Goal: Information Seeking & Learning: Learn about a topic

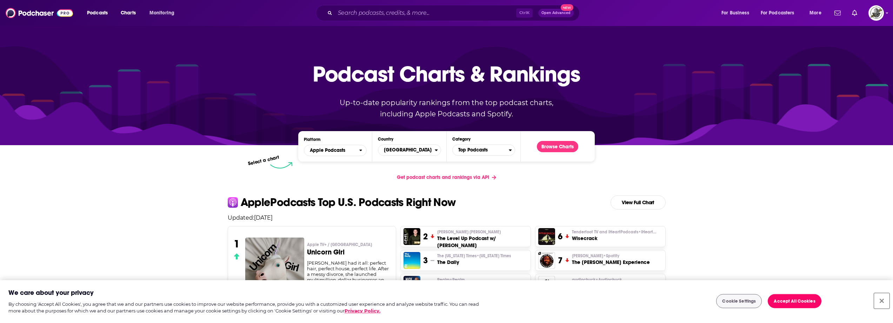
drag, startPoint x: 881, startPoint y: 300, endPoint x: 872, endPoint y: 296, distance: 9.9
click at [881, 300] on button "Close" at bounding box center [881, 300] width 15 height 15
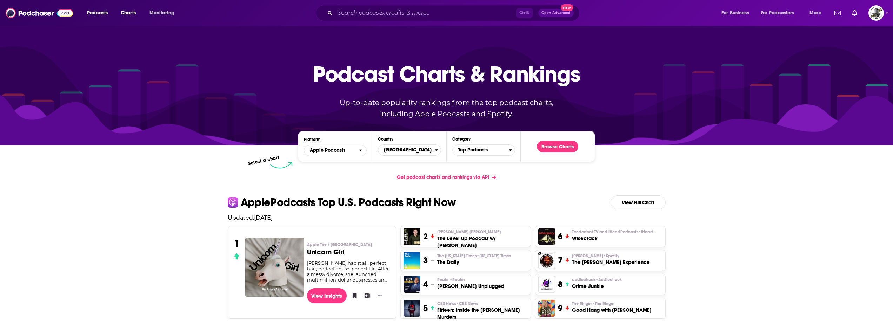
click at [414, 6] on div "Ctrl K Open Advanced New" at bounding box center [448, 13] width 264 height 16
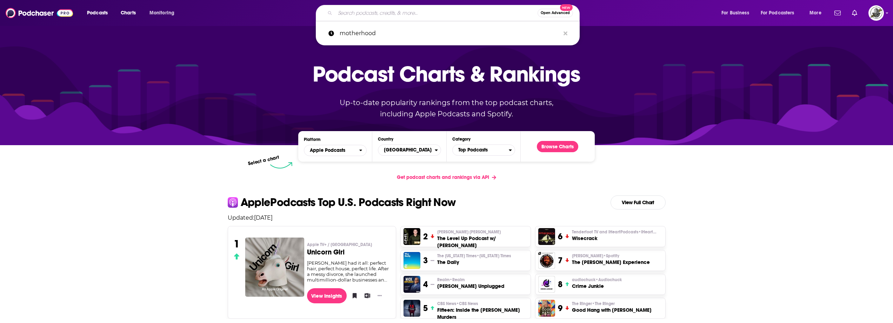
click at [413, 9] on input "Search podcasts, credits, & more..." at bounding box center [436, 12] width 203 height 11
click at [567, 34] on icon "Search podcasts, credits, & more..." at bounding box center [566, 33] width 4 height 4
click at [438, 12] on input "Search podcasts, credits, & more..." at bounding box center [436, 12] width 203 height 11
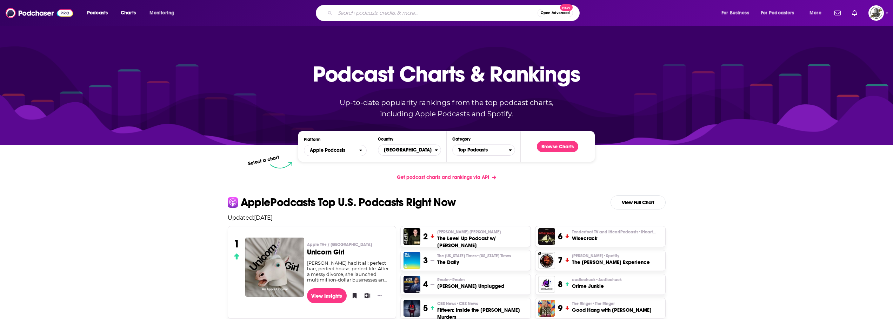
click at [431, 12] on input "Search podcasts, credits, & more..." at bounding box center [436, 12] width 203 height 11
type input "motherhood"
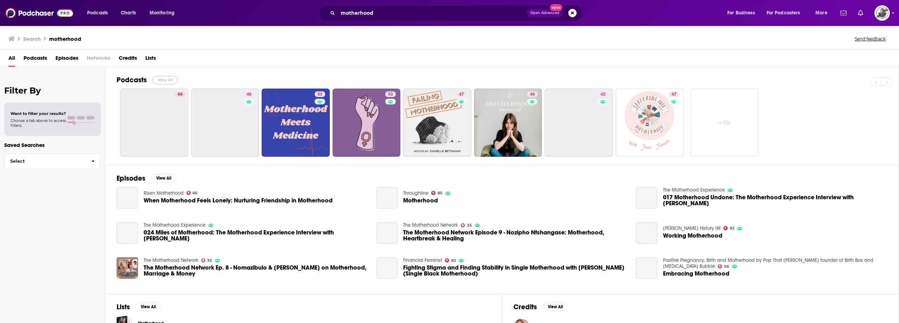
click at [167, 79] on button "View All" at bounding box center [164, 80] width 25 height 8
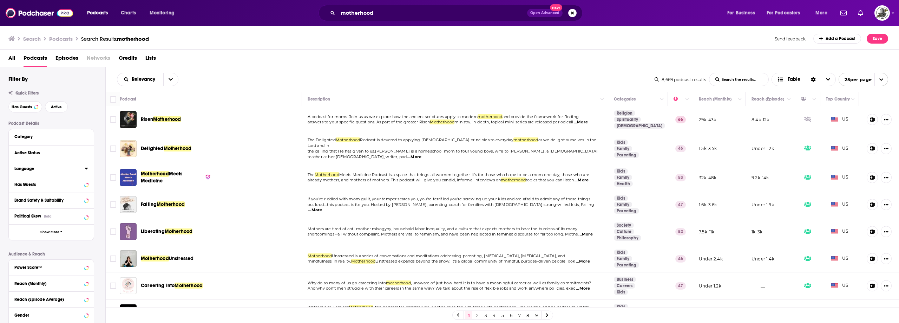
click at [85, 168] on icon at bounding box center [87, 168] width 4 height 6
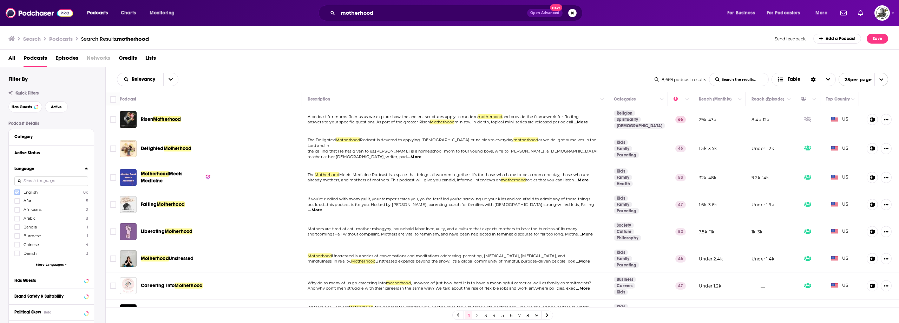
click at [18, 193] on icon at bounding box center [17, 192] width 4 height 4
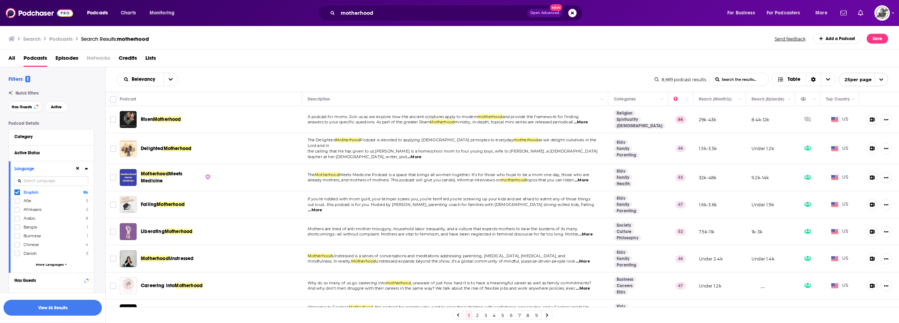
click at [69, 302] on button "View 8k Results" at bounding box center [53, 307] width 98 height 16
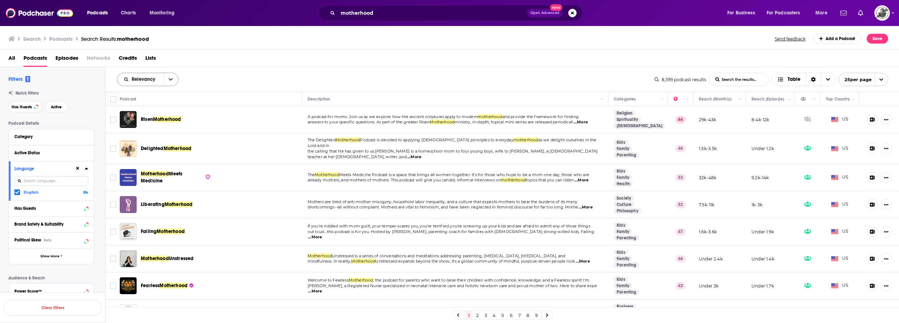
click at [176, 80] on button "open menu" at bounding box center [170, 79] width 15 height 13
click at [156, 137] on span "Power Score" at bounding box center [151, 139] width 41 height 4
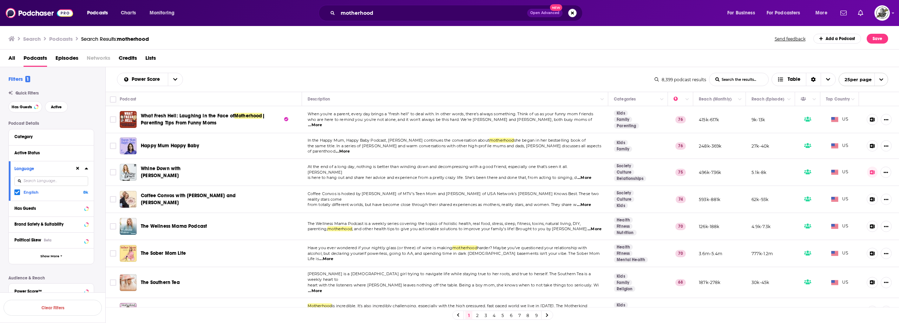
click at [396, 52] on div "All Podcasts Episodes Networks Credits Lists" at bounding box center [449, 58] width 899 height 18
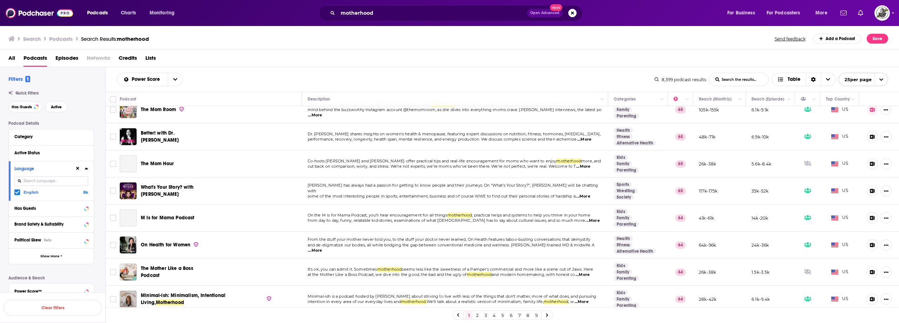
scroll to position [471, 0]
click at [487, 313] on link "3" at bounding box center [485, 315] width 7 height 8
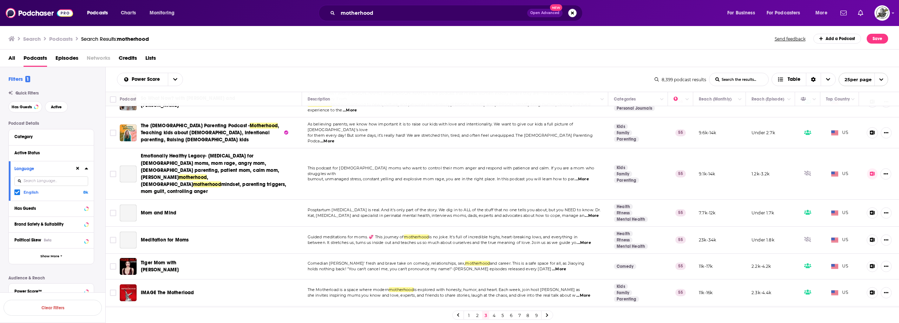
scroll to position [481, 0]
click at [497, 316] on link "4" at bounding box center [493, 315] width 7 height 8
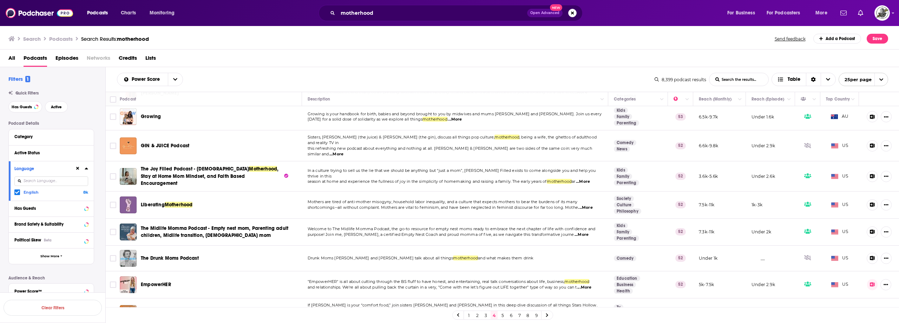
scroll to position [474, 0]
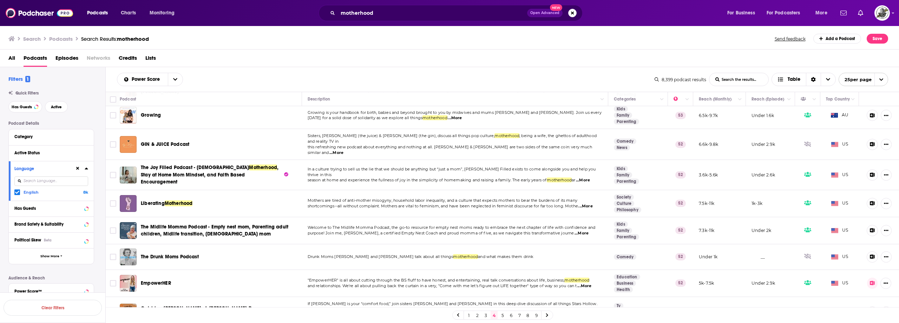
click at [456, 87] on div "Power Score List Search Input Search the results... Table 8,399 podcast results…" at bounding box center [502, 79] width 793 height 25
click at [452, 46] on div "Search Podcasts Search Results: motherhood Send feedback Add a Podcast Save" at bounding box center [449, 37] width 899 height 24
click at [502, 316] on link "5" at bounding box center [502, 315] width 7 height 8
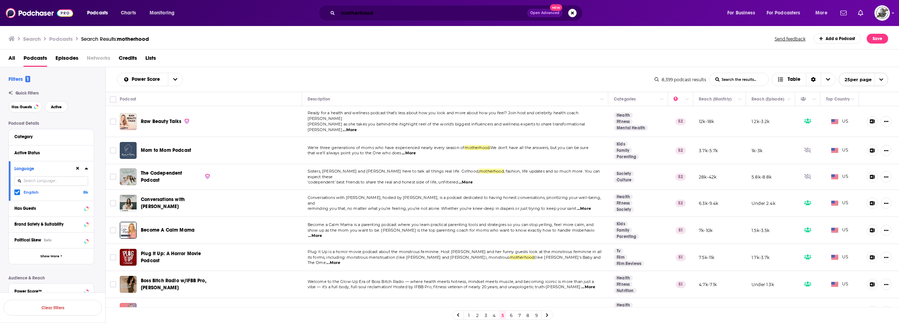
click at [374, 15] on input "motherhood" at bounding box center [432, 12] width 189 height 11
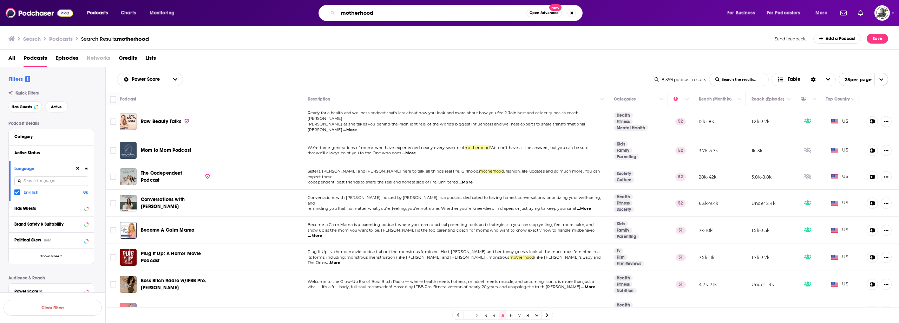
click at [374, 15] on input "motherhood" at bounding box center [432, 12] width 189 height 11
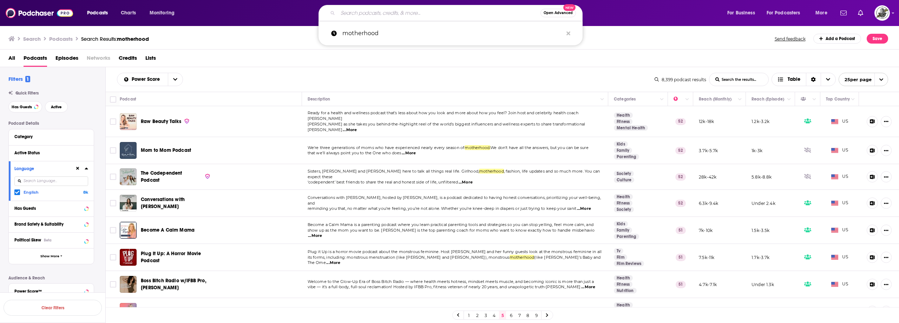
click at [490, 9] on input "Search podcasts, credits, & more..." at bounding box center [439, 12] width 203 height 11
click at [567, 31] on icon "Search podcasts, credits, & more..." at bounding box center [568, 34] width 4 height 6
click at [465, 16] on input "Search podcasts, credits, & more..." at bounding box center [439, 12] width 203 height 11
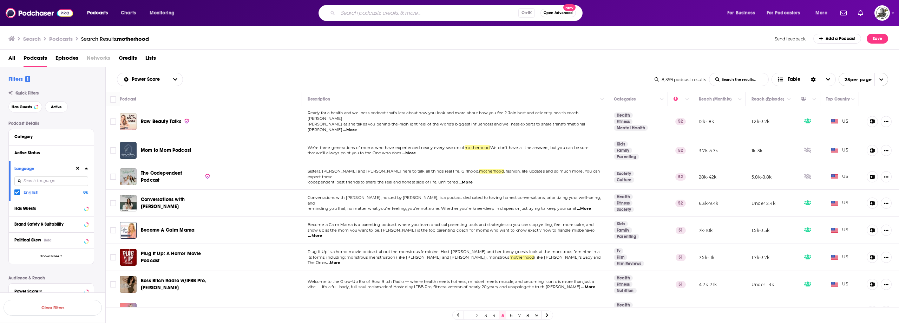
click at [419, 19] on div "Ctrl K Open Advanced New" at bounding box center [450, 13] width 264 height 16
click at [420, 17] on input "Search podcasts, credits, & more..." at bounding box center [428, 12] width 180 height 11
type input "children's book authors"
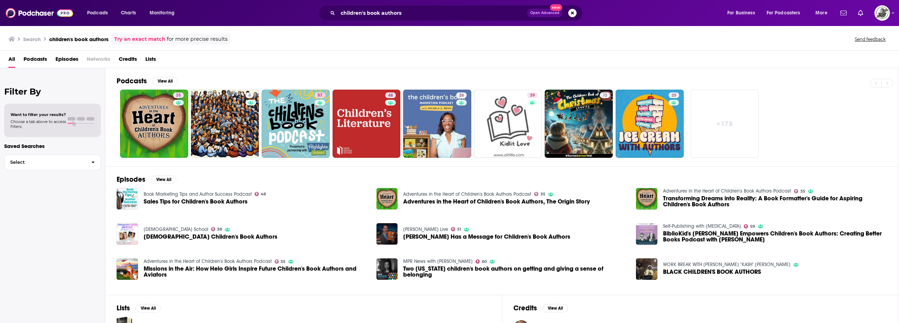
click at [521, 57] on div "All Podcasts Episodes Networks Credits Lists" at bounding box center [450, 60] width 885 height 14
click at [168, 80] on button "View All" at bounding box center [164, 81] width 25 height 8
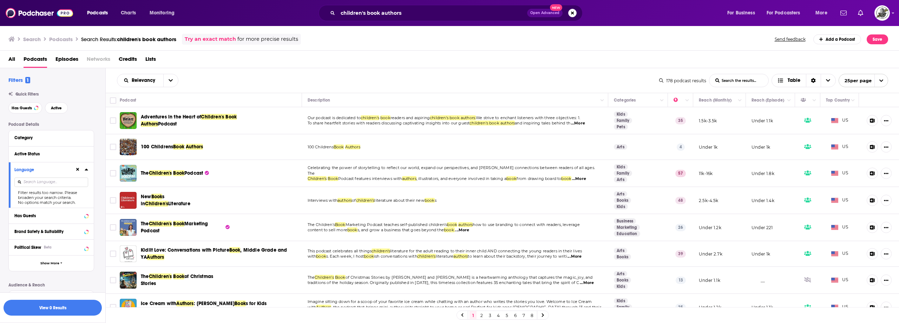
click at [76, 170] on icon at bounding box center [77, 169] width 3 height 5
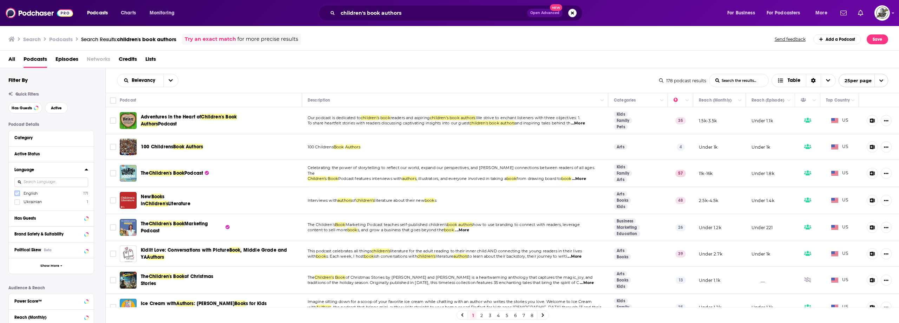
click at [15, 194] on icon at bounding box center [17, 193] width 4 height 4
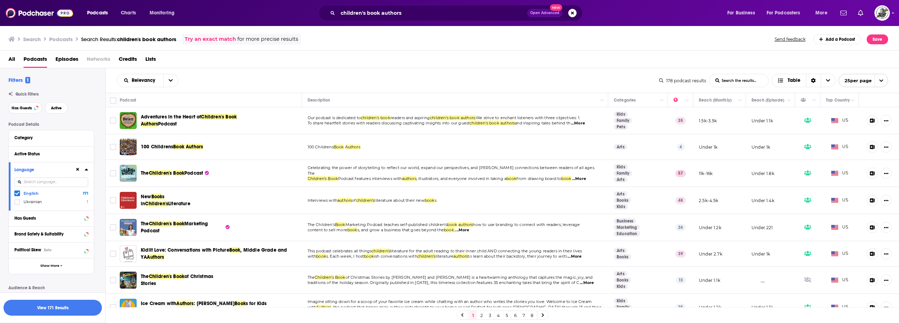
click at [82, 310] on button "View 171 Results" at bounding box center [53, 307] width 98 height 16
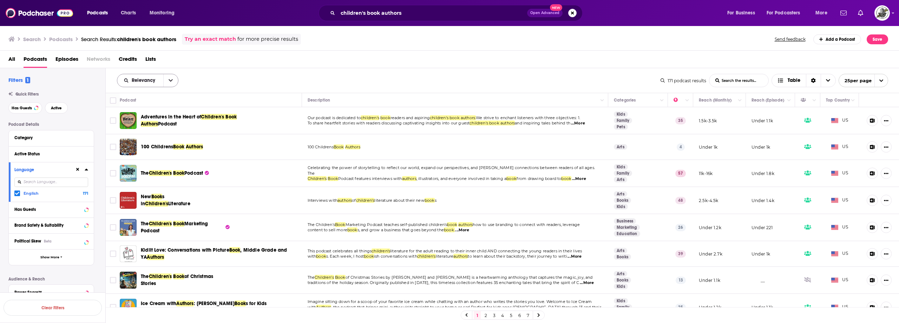
click at [170, 83] on button "open menu" at bounding box center [170, 80] width 15 height 13
click at [154, 138] on span "Power Score" at bounding box center [151, 140] width 41 height 4
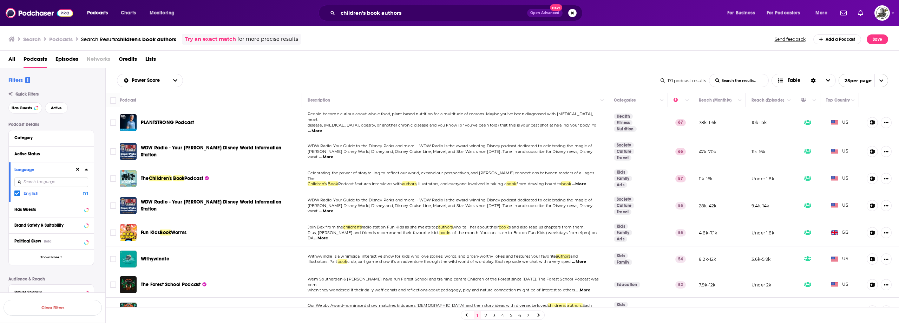
click at [322, 128] on span "...More" at bounding box center [315, 131] width 14 height 6
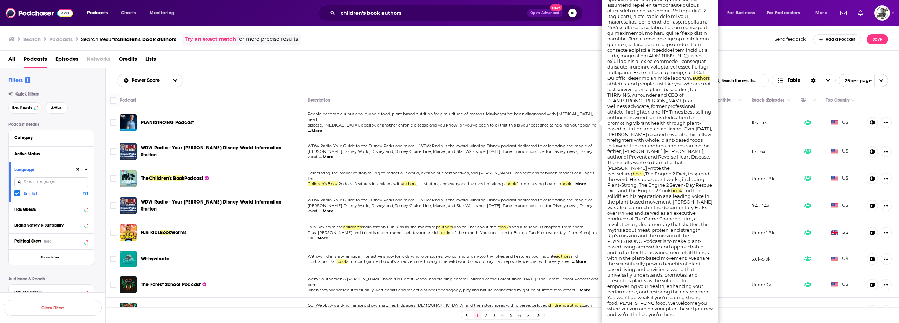
click at [436, 37] on div "Search Podcasts Search Results: children's book authors Try an exact match for …" at bounding box center [447, 39] width 879 height 11
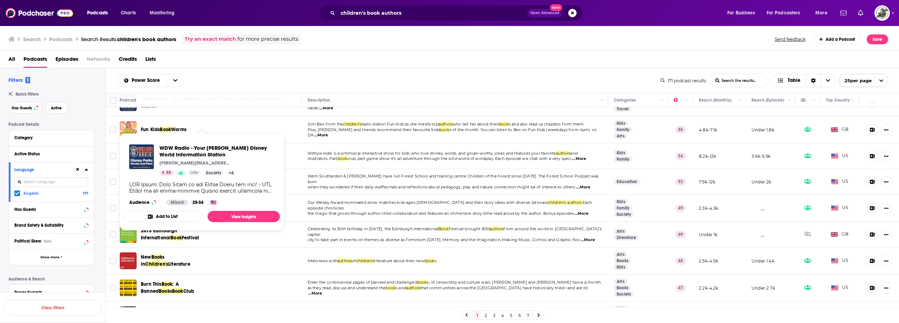
scroll to position [105, 0]
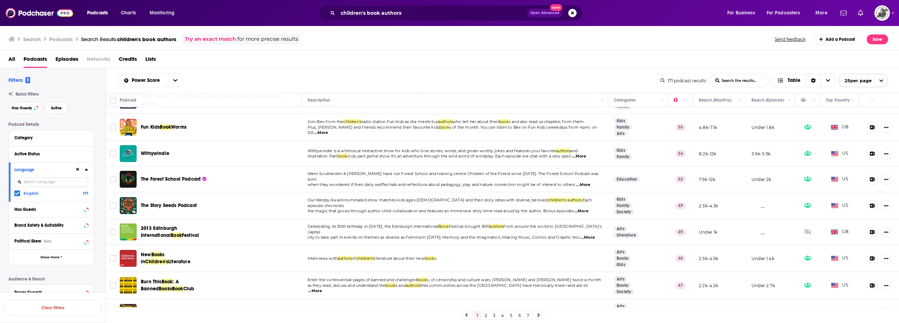
click at [586, 153] on span "...More" at bounding box center [579, 156] width 14 height 6
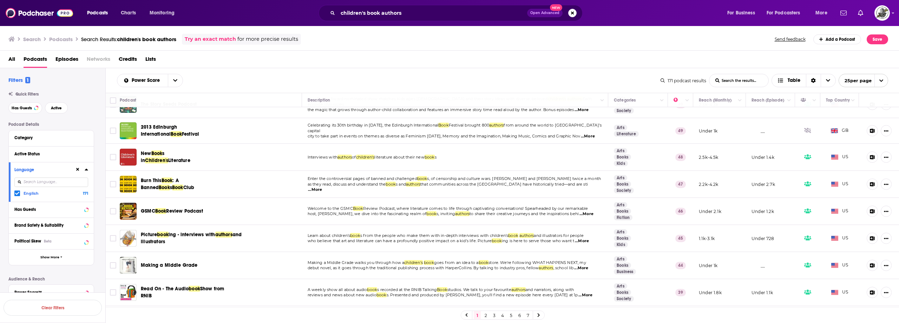
scroll to position [211, 0]
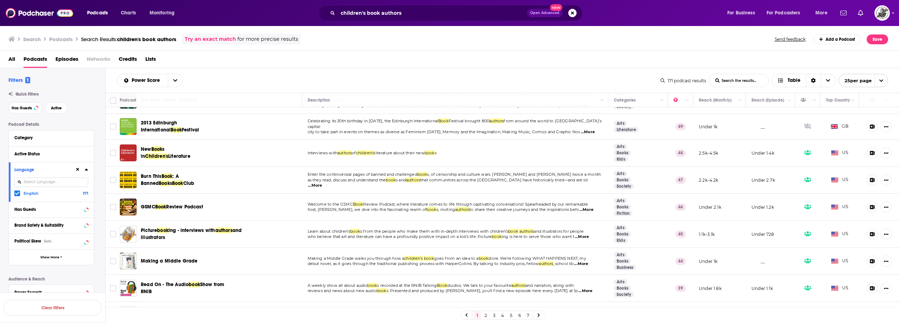
click at [501, 40] on div "Search Podcasts Search Results: children's book authors Try an exact match for …" at bounding box center [447, 39] width 879 height 11
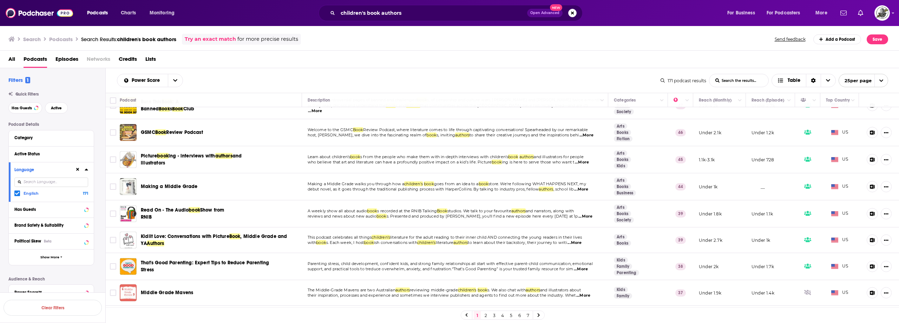
scroll to position [281, 0]
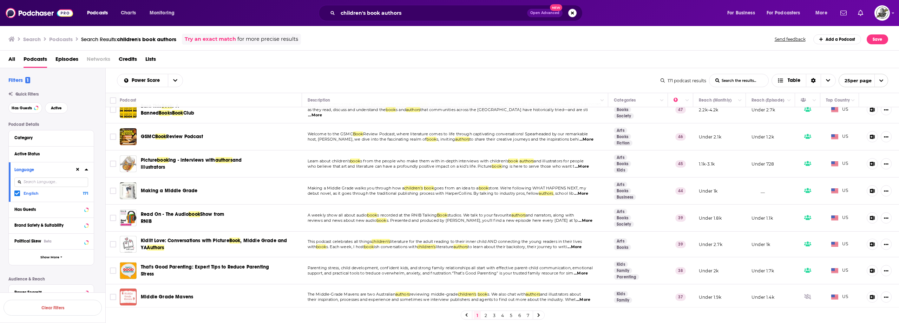
click at [431, 40] on div "Search Podcasts Search Results: children's book authors Try an exact match for …" at bounding box center [447, 39] width 879 height 11
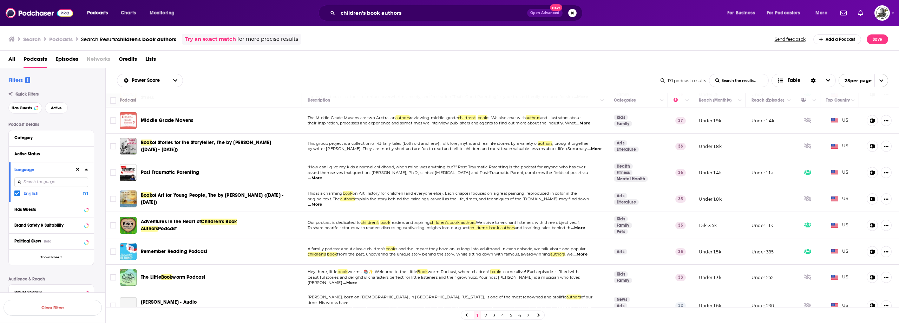
scroll to position [462, 0]
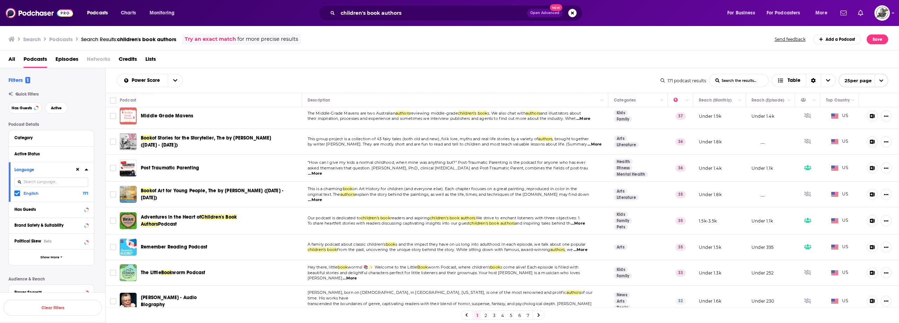
click at [427, 35] on div "Search Podcasts Search Results: children's book authors Try an exact match for …" at bounding box center [447, 39] width 879 height 11
click at [370, 52] on div "All Podcasts Episodes Networks Credits Lists" at bounding box center [449, 60] width 899 height 18
click at [439, 75] on div "Power Score List Search Input Search the results... Table" at bounding box center [388, 80] width 543 height 13
click at [480, 60] on div "All Podcasts Episodes Networks Credits Lists" at bounding box center [450, 60] width 885 height 14
click at [486, 314] on link "2" at bounding box center [485, 315] width 7 height 8
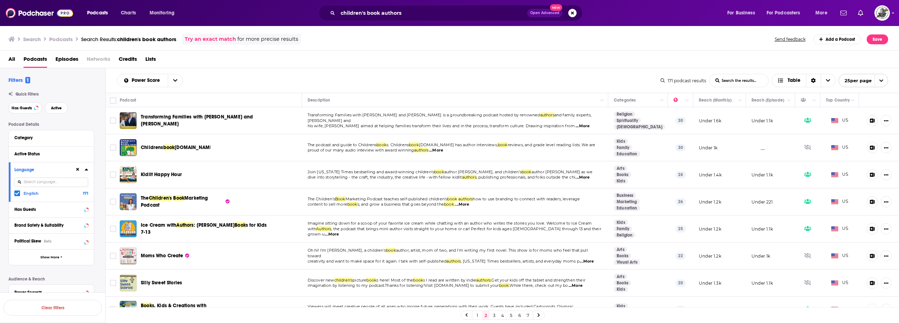
click at [374, 82] on div "Power Score List Search Input Search the results... Table" at bounding box center [388, 80] width 543 height 13
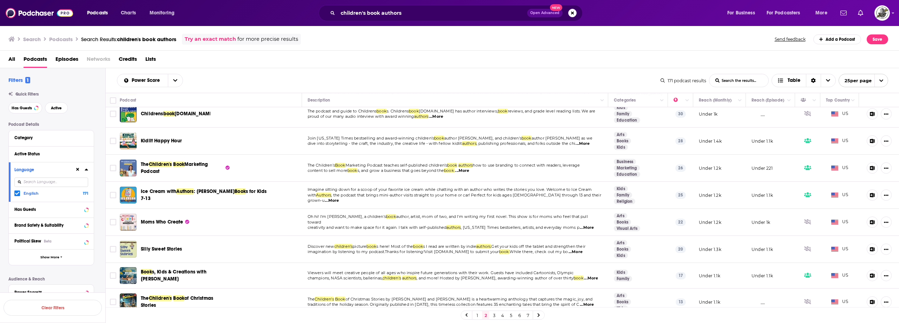
scroll to position [35, 0]
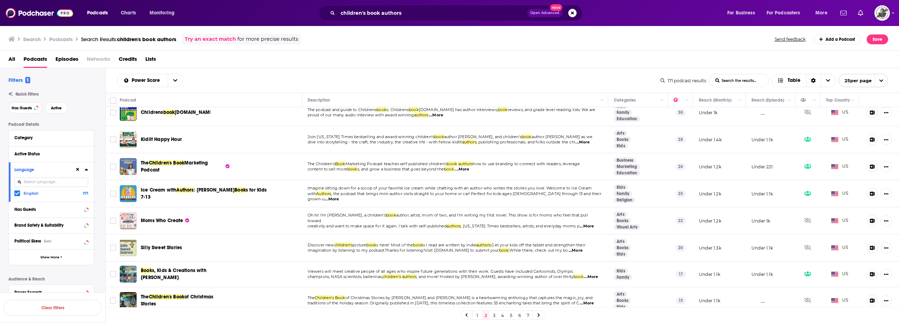
click at [426, 46] on div "Search Podcasts Search Results: children's book authors Try an exact match for …" at bounding box center [449, 37] width 899 height 25
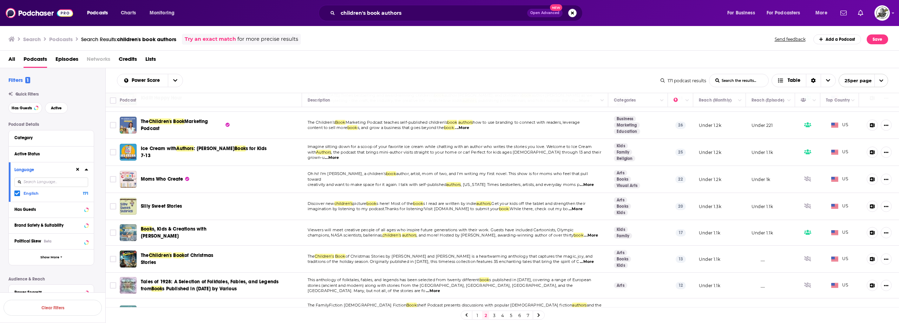
scroll to position [0, 0]
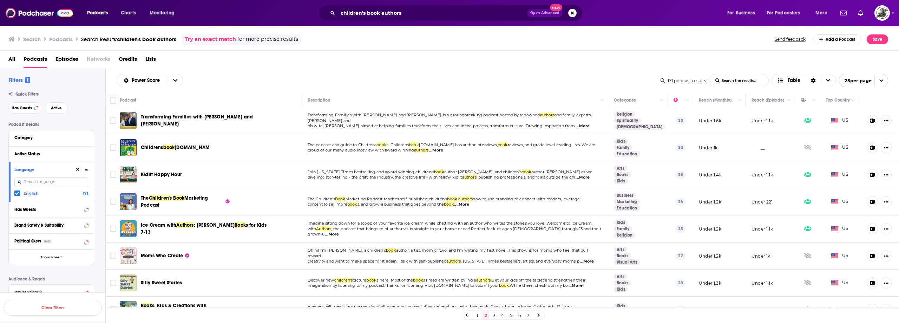
click at [495, 315] on link "3" at bounding box center [493, 315] width 7 height 8
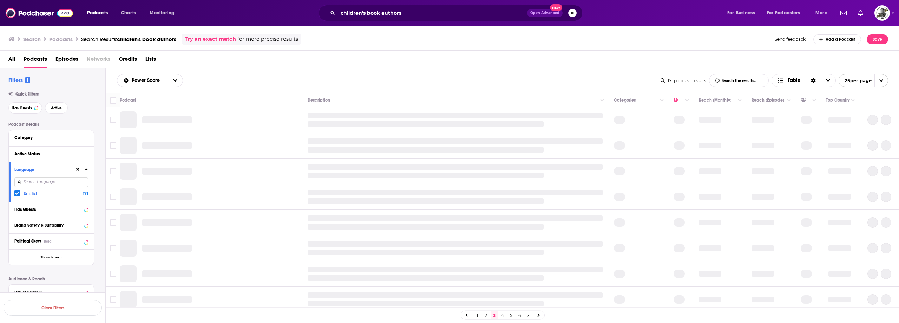
click at [74, 322] on div "Clear Filters" at bounding box center [52, 307] width 105 height 31
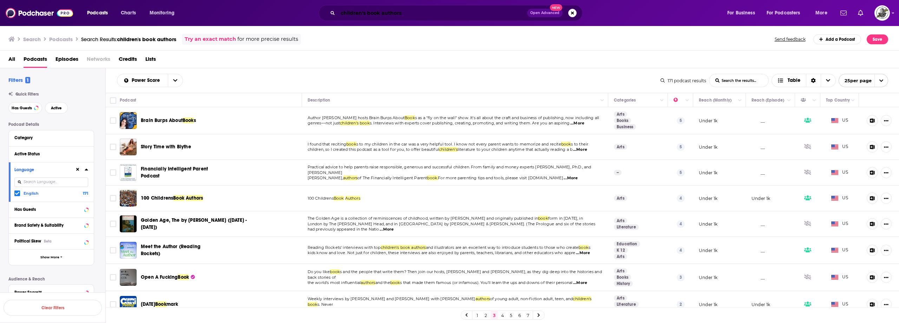
click at [433, 11] on input "children's book authors" at bounding box center [432, 12] width 189 height 11
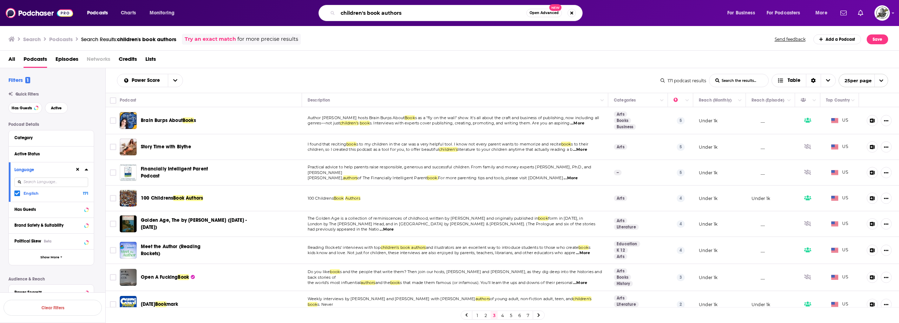
click at [460, 15] on input "children's book authors" at bounding box center [432, 12] width 189 height 11
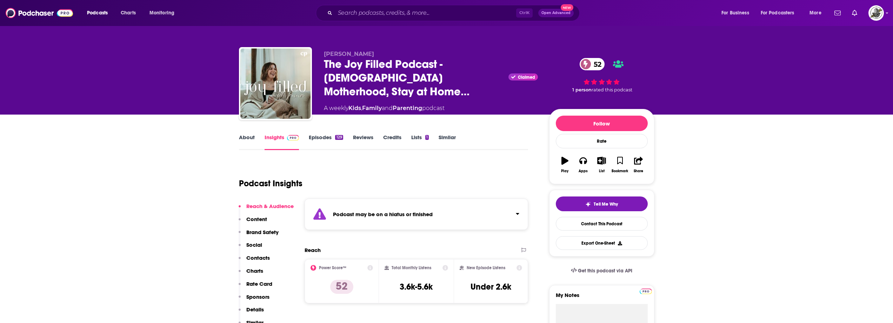
click at [449, 208] on div "Podcast may be on a hiatus or finished" at bounding box center [417, 213] width 224 height 31
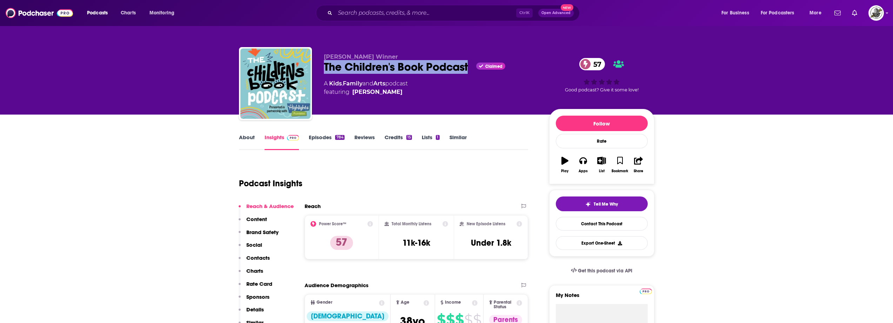
drag, startPoint x: 323, startPoint y: 69, endPoint x: 469, endPoint y: 70, distance: 146.7
click at [469, 70] on div "Matthew C. Winner The Children's Book Podcast Claimed 57 A Kids , Family and Ar…" at bounding box center [447, 85] width 416 height 76
copy h2 "The Children's Book Podcast"
click at [372, 58] on span "Matthew C. Winner" at bounding box center [361, 56] width 74 height 7
drag, startPoint x: 323, startPoint y: 59, endPoint x: 395, endPoint y: 56, distance: 72.0
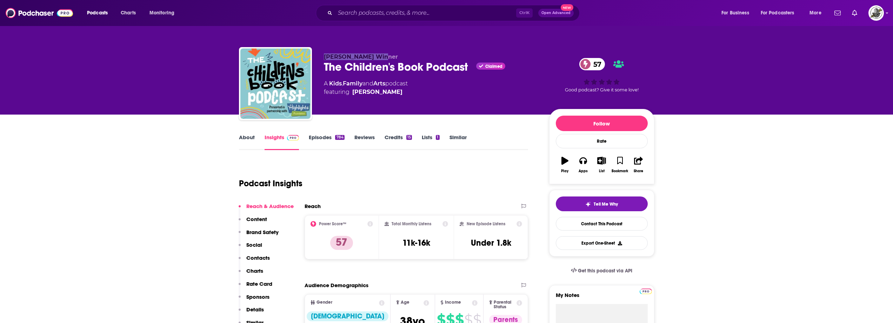
click at [395, 56] on div "Matthew C. Winner The Children's Book Podcast Claimed 57 A Kids , Family and Ar…" at bounding box center [447, 85] width 416 height 76
copy span "Matthew C. Winner"
click at [446, 141] on div "Lists 1" at bounding box center [435, 142] width 27 height 16
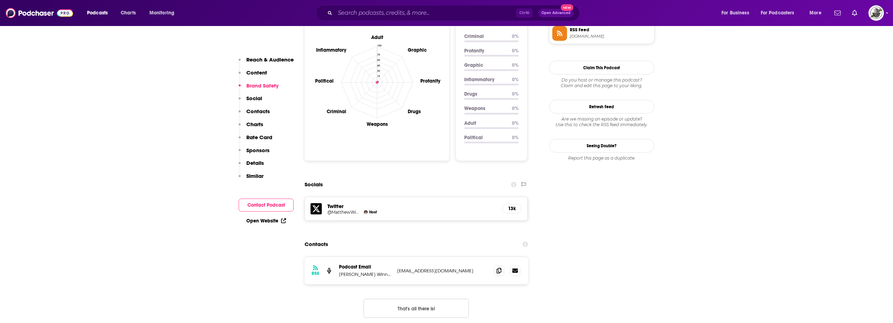
scroll to position [737, 0]
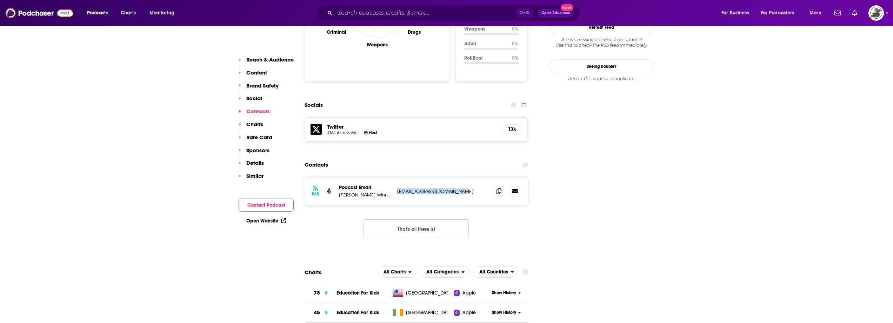
drag, startPoint x: 397, startPoint y: 162, endPoint x: 481, endPoint y: 165, distance: 84.0
click at [481, 188] on p "matthewmakespods@gmail.com" at bounding box center [442, 191] width 91 height 6
copy p "matthewmakespods@gmail.com"
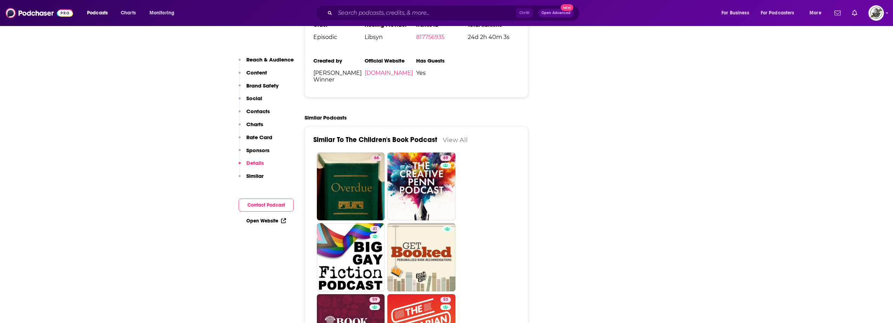
scroll to position [1404, 0]
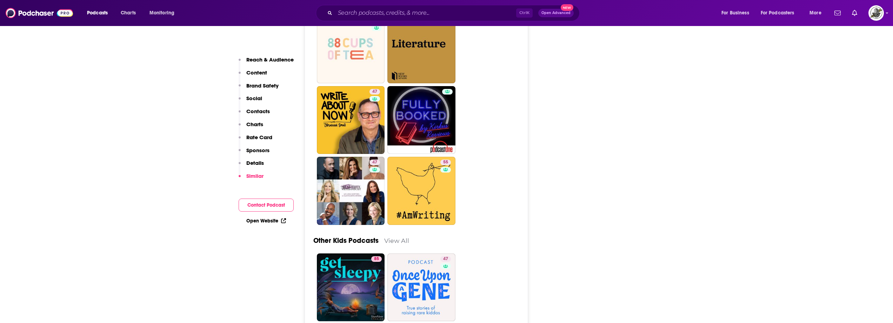
scroll to position [2176, 0]
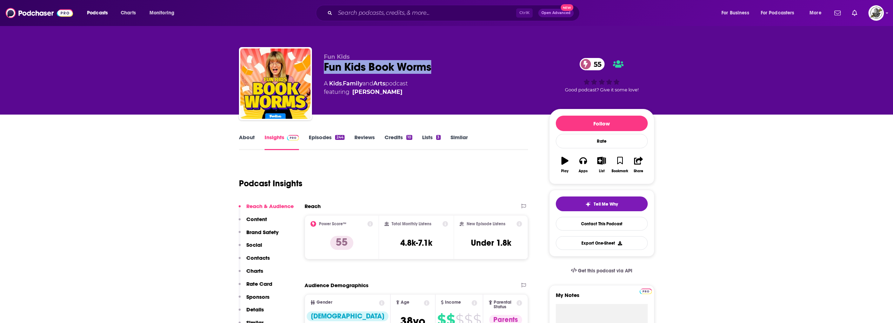
drag, startPoint x: 321, startPoint y: 66, endPoint x: 440, endPoint y: 67, distance: 118.7
click at [440, 67] on div "Fun Kids Fun Kids Book Worms 55 A Kids , Family and Arts podcast featuring Bex …" at bounding box center [447, 85] width 416 height 76
copy h2 "Fun Kids Book Worms"
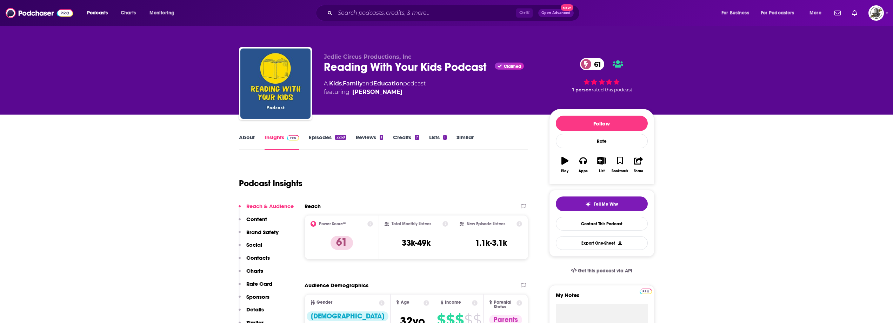
click at [526, 93] on div "A Kids , Family and Education podcast featuring Jed Doherty" at bounding box center [431, 87] width 214 height 17
click at [504, 103] on div "Jedlie Circus Productions, Inc Reading With Your Kids Podcast Claimed 61 A Kids…" at bounding box center [431, 81] width 214 height 56
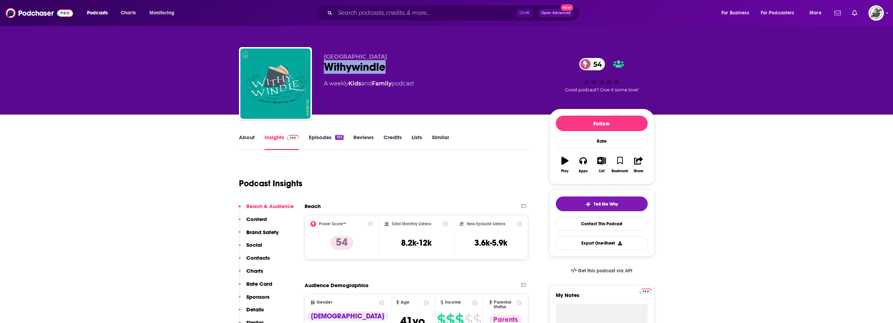
drag, startPoint x: 324, startPoint y: 70, endPoint x: 417, endPoint y: 71, distance: 93.4
click at [417, 71] on div "Withywindle 54" at bounding box center [431, 67] width 214 height 14
copy h2 "Withywindle"
click at [444, 94] on div "Goldberry Studios Withywindle 54 A weekly Kids and Family podcast" at bounding box center [431, 81] width 214 height 56
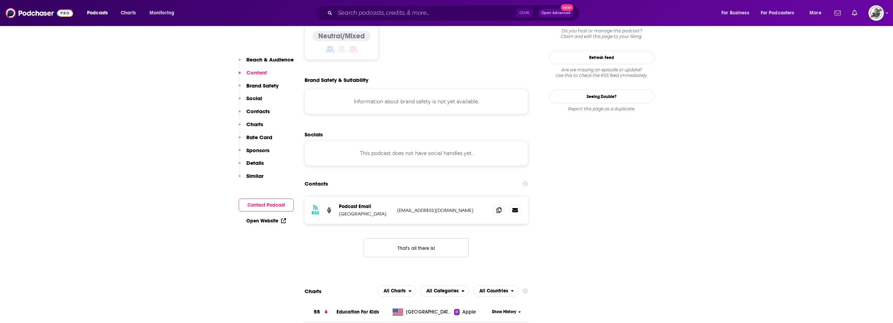
scroll to position [632, 0]
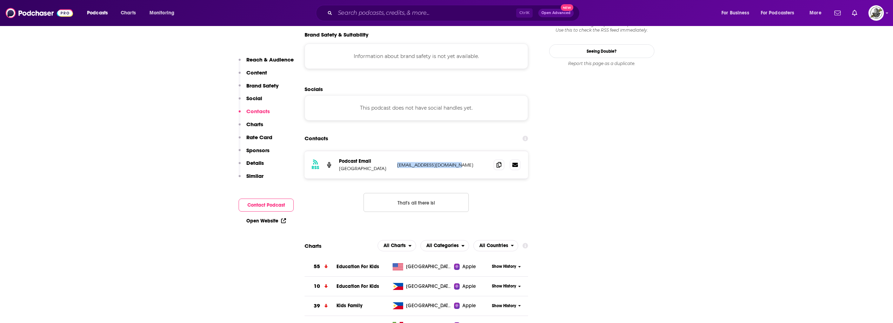
drag, startPoint x: 396, startPoint y: 129, endPoint x: 457, endPoint y: 133, distance: 61.2
click at [457, 151] on div "RSS Podcast Email Goldberry Studios withywindle@substack.com withywindle@substa…" at bounding box center [417, 164] width 224 height 27
copy p "withywindle@substack.com"
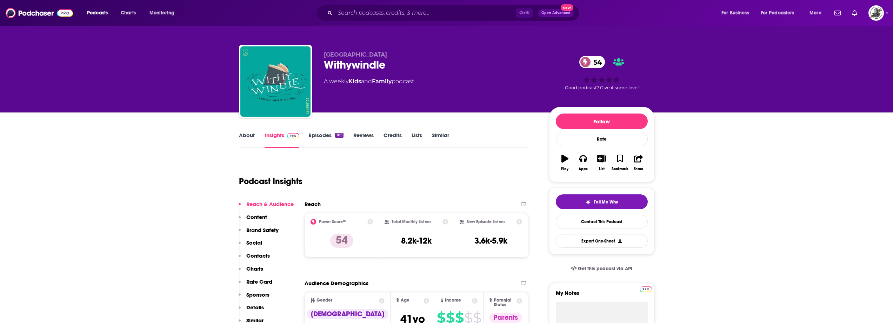
scroll to position [0, 0]
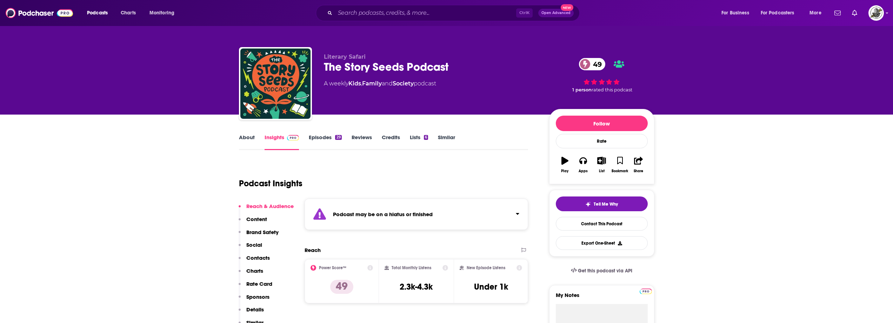
click at [416, 212] on strong "Podcast may be on a hiatus or finished" at bounding box center [383, 214] width 100 height 7
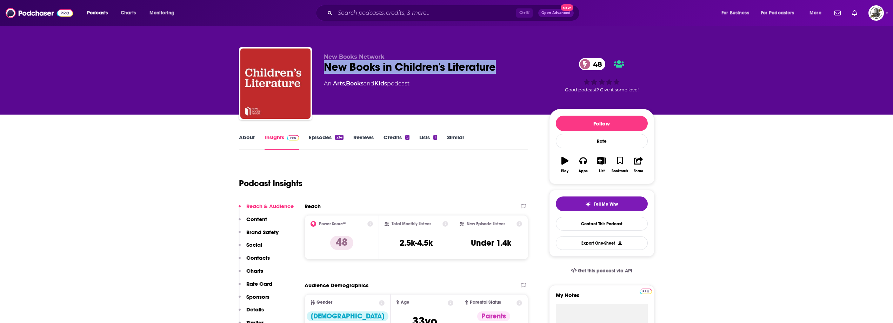
drag, startPoint x: 325, startPoint y: 69, endPoint x: 495, endPoint y: 70, distance: 169.9
click at [495, 70] on div "New Books in Children's Literature 48" at bounding box center [431, 67] width 214 height 14
copy h2 "New Books in Children's Literature"
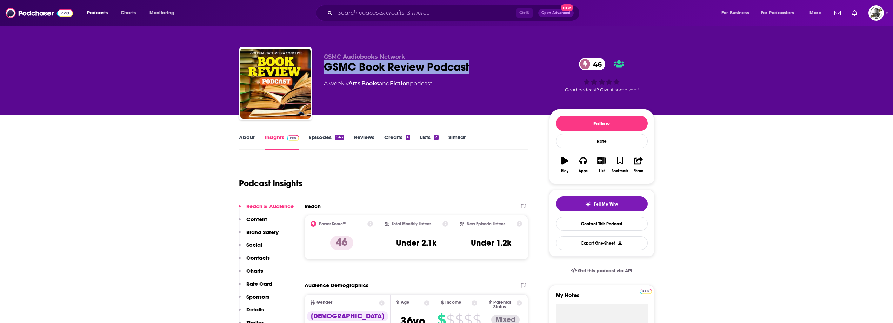
drag, startPoint x: 327, startPoint y: 69, endPoint x: 469, endPoint y: 69, distance: 141.5
click at [469, 69] on div "GSMC Book Review Podcast 46" at bounding box center [431, 67] width 214 height 14
copy h2 "GSMC Book Review Podcast"
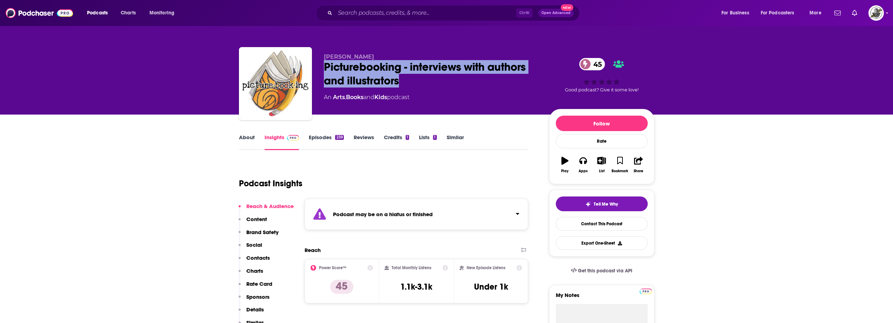
drag, startPoint x: 343, startPoint y: 71, endPoint x: 417, endPoint y: 82, distance: 74.8
click at [417, 82] on div "Picturebooking - interviews with authors and illustrators 45" at bounding box center [431, 73] width 214 height 27
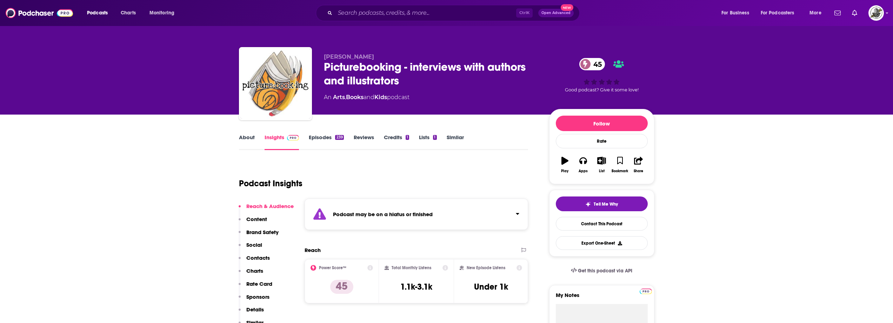
click at [449, 213] on div "Podcast may be on a hiatus or finished" at bounding box center [417, 213] width 224 height 31
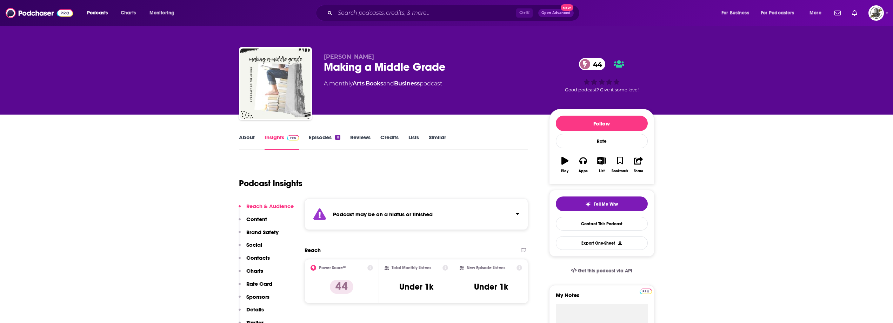
click at [443, 213] on div "Podcast may be on a hiatus or finished" at bounding box center [417, 213] width 224 height 31
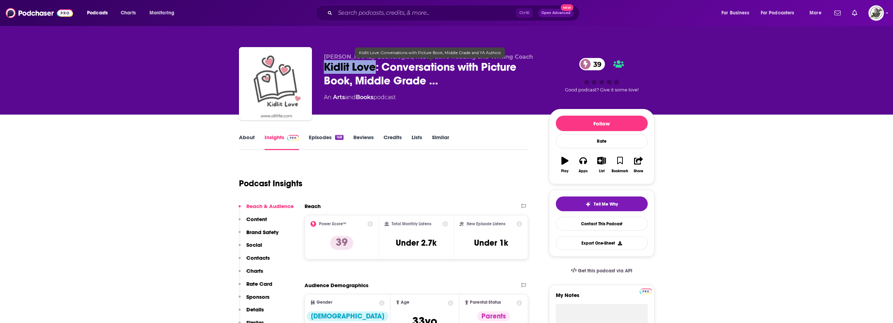
drag, startPoint x: 321, startPoint y: 70, endPoint x: 374, endPoint y: 71, distance: 52.3
click at [374, 71] on div "[PERSON_NAME]: Bookologist, Restorative Reading and Writing Coach [PERSON_NAME]…" at bounding box center [447, 85] width 416 height 76
copy h2 "Kidlit Love"
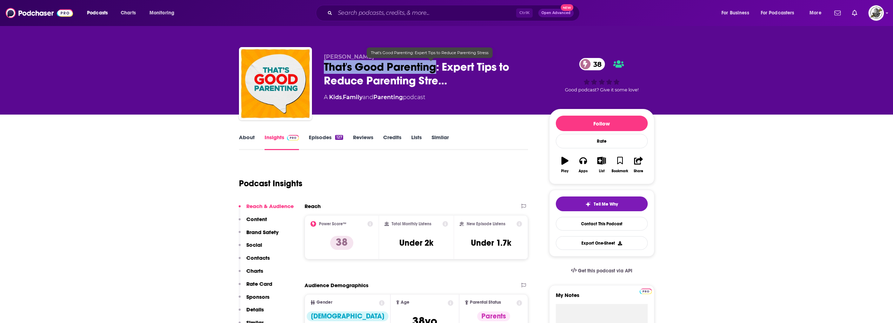
drag, startPoint x: 322, startPoint y: 66, endPoint x: 435, endPoint y: 70, distance: 112.7
click at [435, 70] on div "Dori Durbin That's Good Parenting: Expert Tips to Reduce Parenting Stre… 38 A K…" at bounding box center [447, 85] width 416 height 76
copy h2 "That's Good Parenting"
click at [325, 63] on span "That's Good Parenting: Expert Tips to Reduce Parenting Stre…" at bounding box center [431, 73] width 214 height 27
drag, startPoint x: 331, startPoint y: 58, endPoint x: 436, endPoint y: 71, distance: 105.7
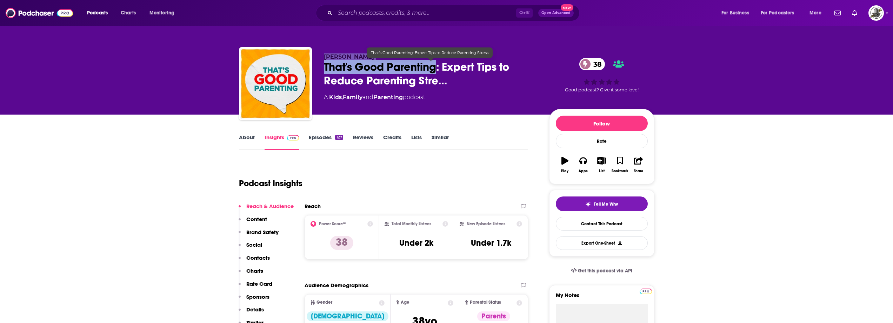
click at [436, 71] on div "Dori Durbin That's Good Parenting: Expert Tips to Reduce Parenting Stre… 38 A K…" at bounding box center [447, 85] width 416 height 76
copy div "Dori Durbin That's Good Parenting"
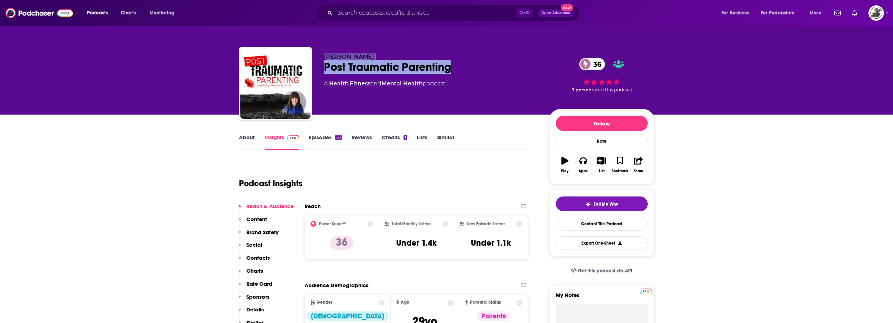
drag, startPoint x: 322, startPoint y: 54, endPoint x: 460, endPoint y: 62, distance: 138.2
click at [460, 62] on div "Dr. Robyn Koslowitz Post Traumatic Parenting 36 A Health , Fitness and Mental H…" at bounding box center [447, 85] width 416 height 76
copy div "Dr. Robyn Koslowitz Post Traumatic Parenting"
click at [347, 59] on span "Dr. Robyn Koslowitz" at bounding box center [349, 56] width 50 height 7
drag, startPoint x: 324, startPoint y: 55, endPoint x: 405, endPoint y: 56, distance: 80.7
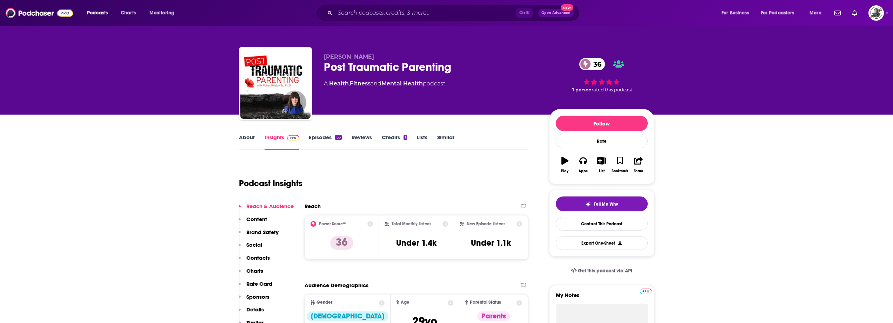
click at [405, 56] on p "Dr. Robyn Koslowitz" at bounding box center [431, 56] width 214 height 7
copy span "Dr. Robyn Koslowitz"
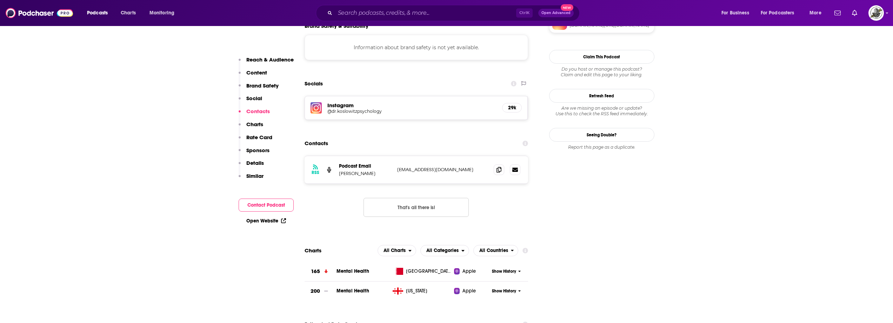
scroll to position [632, 0]
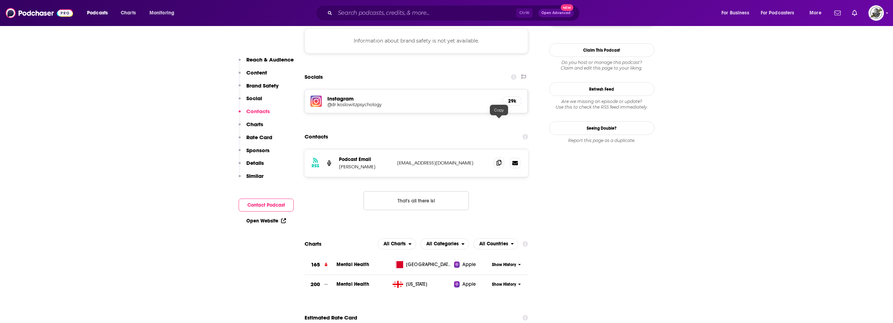
click at [499, 160] on icon at bounding box center [499, 163] width 5 height 6
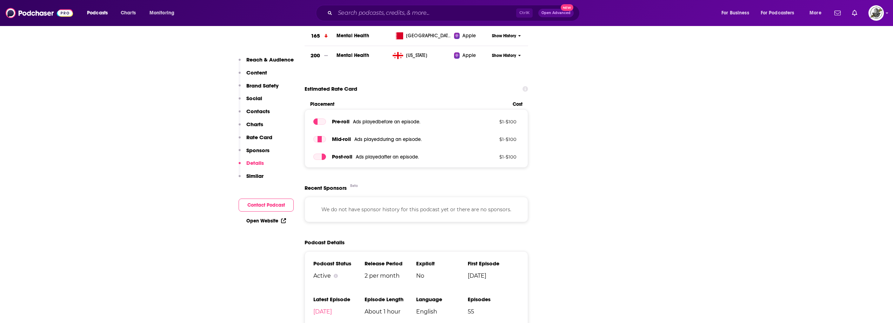
scroll to position [842, 0]
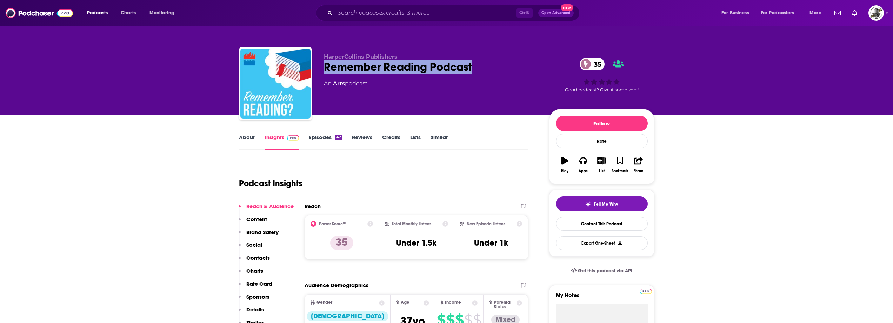
drag, startPoint x: 323, startPoint y: 67, endPoint x: 497, endPoint y: 68, distance: 174.1
click at [497, 68] on div "HarperCollins Publishers Remember Reading Podcast 35 An Arts podcast 35 Good po…" at bounding box center [447, 85] width 416 height 76
copy h2 "Remember Reading Podcast"
click at [449, 110] on div "HarperCollins Publishers Remember Reading Podcast 35 An Arts podcast 35 Good po…" at bounding box center [489, 84] width 331 height 63
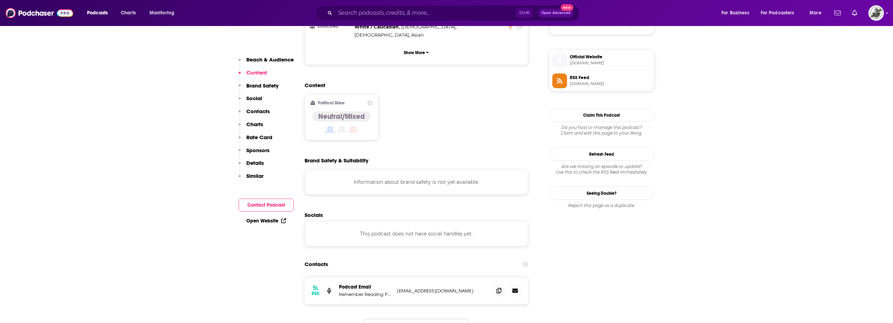
scroll to position [491, 0]
drag, startPoint x: 395, startPoint y: 263, endPoint x: 468, endPoint y: 260, distance: 73.1
click at [468, 275] on div "RSS Podcast Email Remember Reading Podcast [EMAIL_ADDRESS][DOMAIN_NAME] [EMAIL_…" at bounding box center [417, 288] width 224 height 27
copy p "[EMAIL_ADDRESS][DOMAIN_NAME]"
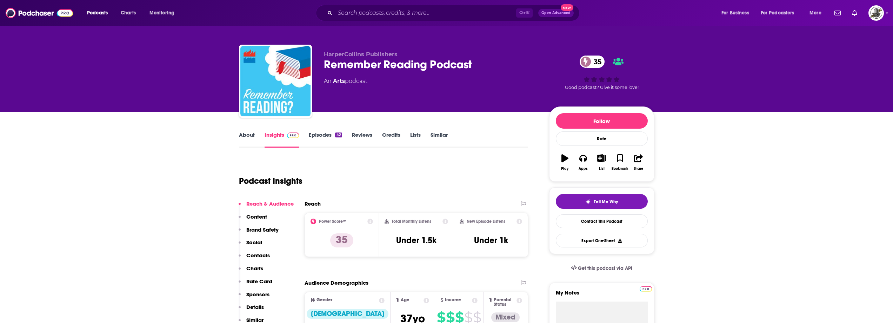
scroll to position [0, 0]
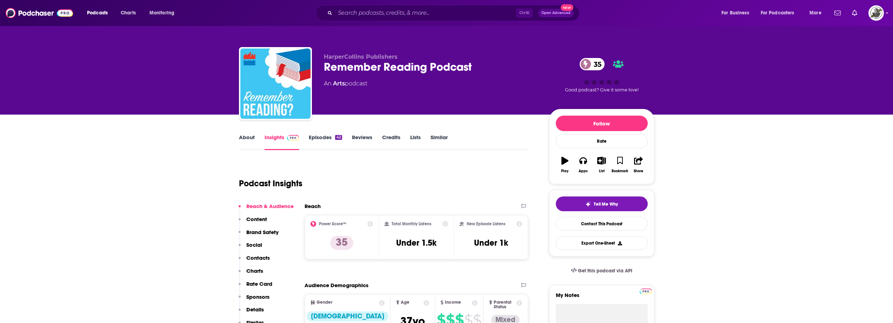
click at [473, 111] on div "HarperCollins Publishers Remember Reading Podcast 35 An Arts podcast 35 Good po…" at bounding box center [489, 84] width 331 height 63
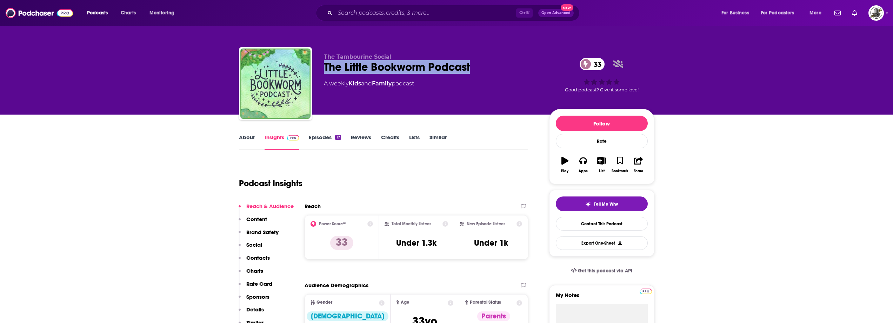
drag, startPoint x: 320, startPoint y: 65, endPoint x: 481, endPoint y: 65, distance: 161.1
click at [481, 65] on div "The Tambourine Social The Little Bookworm Podcast 33 A weekly Kids and Family p…" at bounding box center [447, 85] width 416 height 76
copy h2 "The Little Bookworm Podcast"
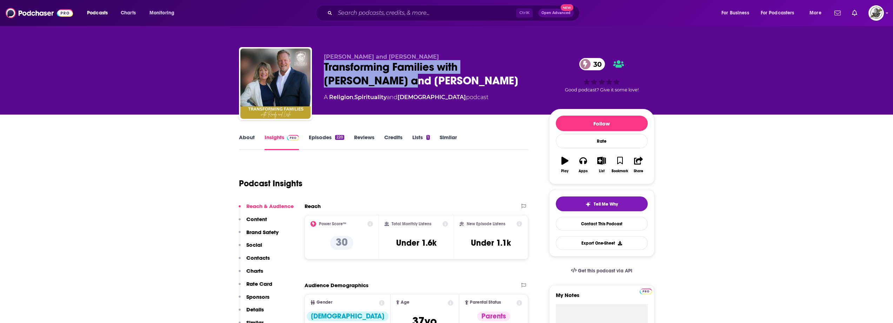
drag, startPoint x: 322, startPoint y: 70, endPoint x: 357, endPoint y: 80, distance: 36.6
click at [357, 80] on div "Dr Randy Bixby and Lesli Lamb-Bixby Transforming Families with Randy and Lesli …" at bounding box center [447, 85] width 416 height 76
copy h2 "Transforming Families with Randy and Lesli"
drag, startPoint x: 324, startPoint y: 57, endPoint x: 445, endPoint y: 55, distance: 121.8
click at [445, 55] on p "Dr Randy Bixby and Lesli Lamb-Bixby" at bounding box center [431, 56] width 214 height 7
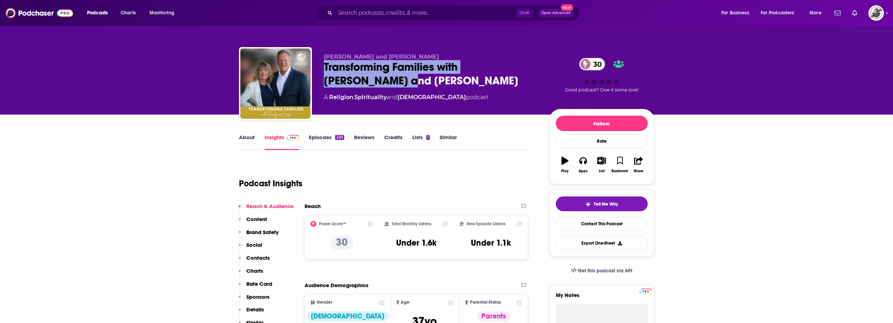
copy span "Dr Randy Bixby and Lesli Lamb-Bixby"
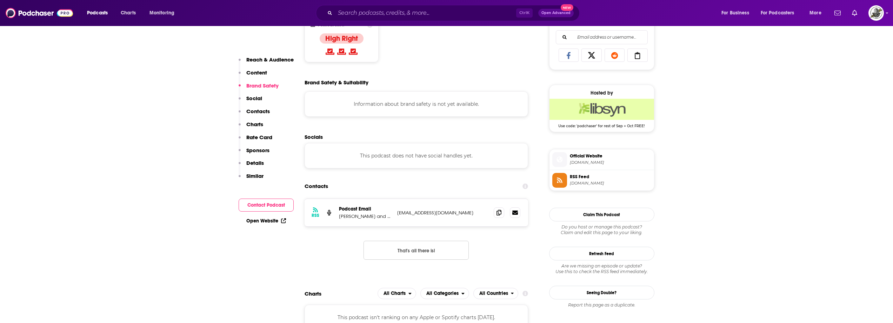
scroll to position [456, 0]
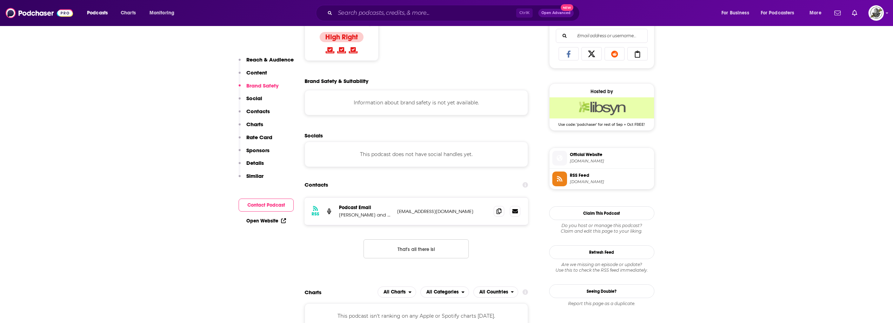
drag, startPoint x: 395, startPoint y: 212, endPoint x: 479, endPoint y: 211, distance: 83.6
click at [479, 211] on div "RSS Podcast Email Dr. Randall Bixby and Lesli Lamb-Bixby randyb.culturalarchite…" at bounding box center [417, 210] width 224 height 27
copy p "randyb.culturalarchitects@gmail.com"
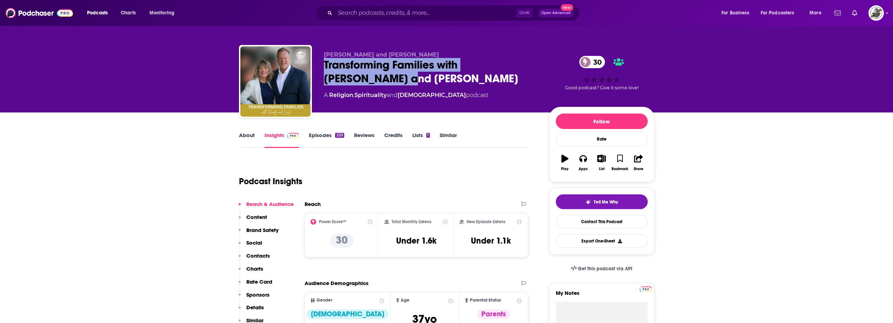
scroll to position [0, 0]
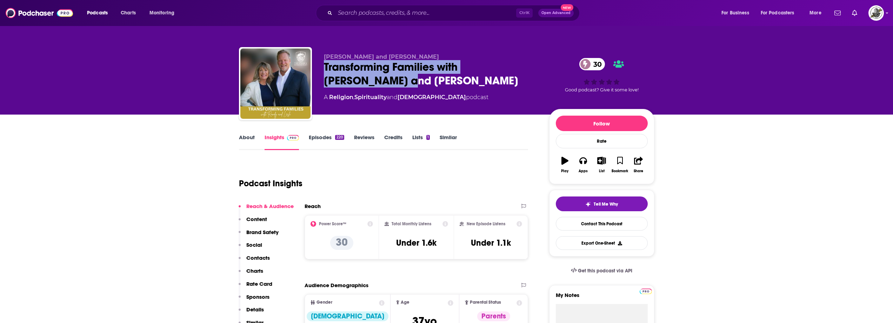
drag, startPoint x: 324, startPoint y: 72, endPoint x: 355, endPoint y: 82, distance: 32.5
click at [355, 82] on div "Transforming Families with Randy and Lesli 30" at bounding box center [431, 73] width 214 height 27
copy h2 "Transforming Families with Randy and Lesli"
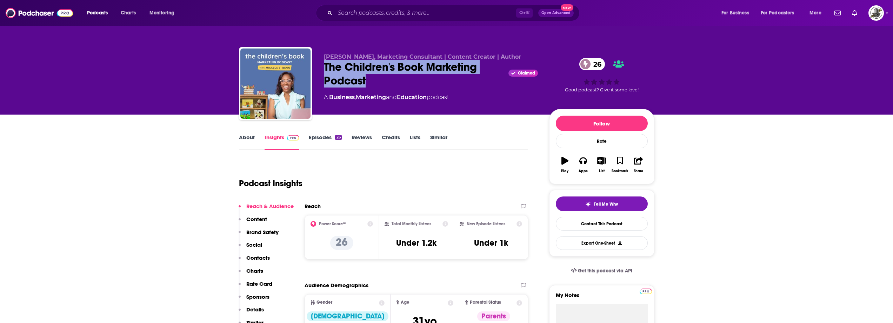
drag, startPoint x: 322, startPoint y: 68, endPoint x: 375, endPoint y: 78, distance: 54.6
click at [375, 78] on div "[PERSON_NAME], Marketing Consultant | Content Creator | Author The Children's B…" at bounding box center [447, 85] width 416 height 76
copy h2 "The Children's Book Marketing Podcast"
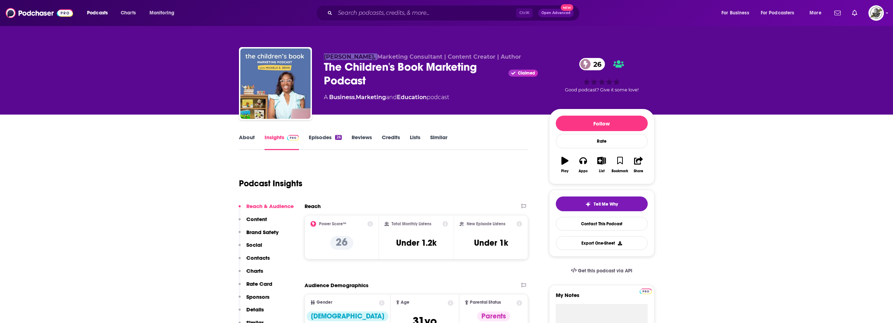
drag, startPoint x: 323, startPoint y: 58, endPoint x: 370, endPoint y: 57, distance: 47.0
click at [370, 57] on div "Micaela S. Benn, Marketing Consultant | Content Creator | Author The Children's…" at bounding box center [447, 85] width 416 height 76
copy span "Micaela S. Benn"
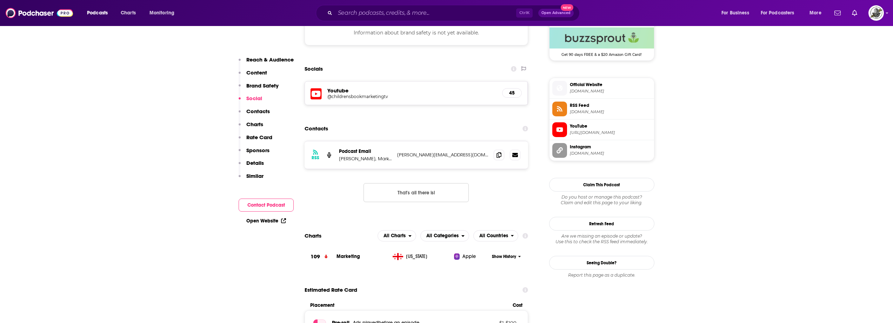
scroll to position [527, 0]
drag, startPoint x: 442, startPoint y: 155, endPoint x: 480, endPoint y: 156, distance: 37.9
click at [480, 156] on div "RSS Podcast Email Micaela S. Benn, Marketing Coach | Content Creator | Author m…" at bounding box center [417, 154] width 224 height 27
click at [442, 162] on div "RSS Podcast Email Micaela S. Benn, Marketing Coach | Content Creator | Author m…" at bounding box center [417, 154] width 224 height 27
drag, startPoint x: 396, startPoint y: 153, endPoint x: 477, endPoint y: 153, distance: 80.7
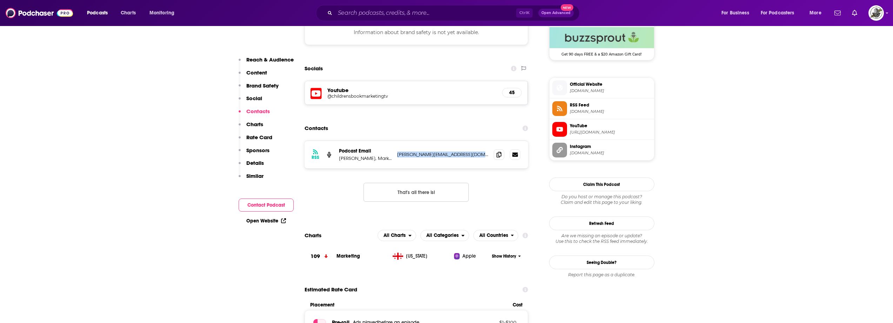
click at [477, 153] on div "RSS Podcast Email Micaela S. Benn, Marketing Coach | Content Creator | Author m…" at bounding box center [417, 154] width 224 height 27
copy p "micaela@childrensbookmarketing.co"
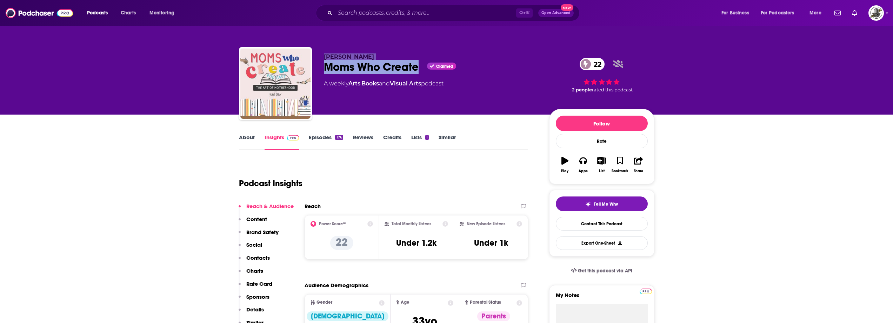
drag, startPoint x: 322, startPoint y: 60, endPoint x: 419, endPoint y: 67, distance: 97.5
click at [419, 67] on div "[PERSON_NAME] Moms Who Create Claimed 22 A weekly Arts , Books and Visual Arts …" at bounding box center [447, 85] width 416 height 76
copy div "[PERSON_NAME] Moms Who Create"
click at [327, 60] on div "Moms Who Create Claimed 22" at bounding box center [431, 67] width 214 height 14
drag, startPoint x: 324, startPoint y: 55, endPoint x: 364, endPoint y: 54, distance: 39.3
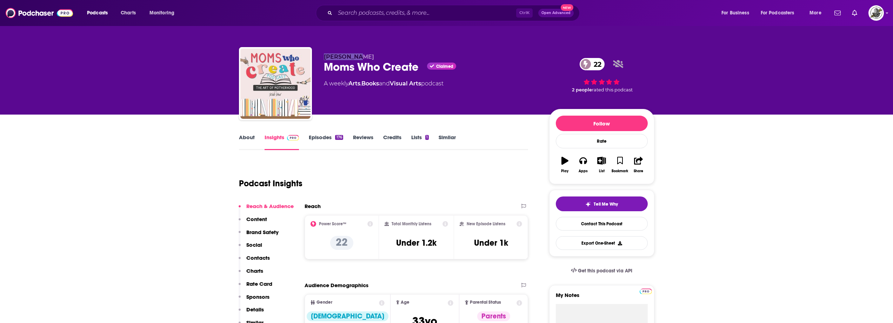
click at [364, 54] on p "Kelli Heil" at bounding box center [431, 56] width 214 height 7
copy span "Kelli Heil"
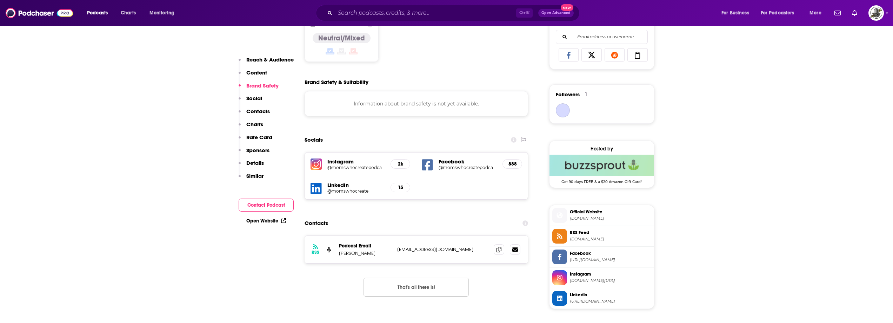
scroll to position [456, 0]
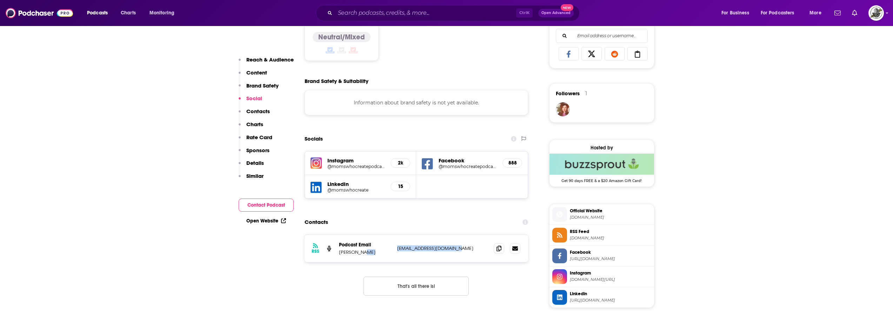
drag, startPoint x: 394, startPoint y: 250, endPoint x: 466, endPoint y: 247, distance: 72.0
click at [466, 247] on div "RSS Podcast Email Kelli Heil kellirenaeheil@gmail.com kellirenaeheil@gmail.com" at bounding box center [417, 247] width 224 height 27
copy div "kellirenaeheil@gmail.com"
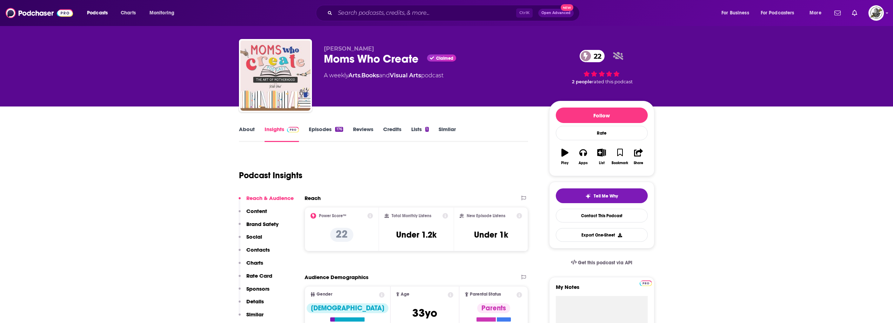
scroll to position [0, 0]
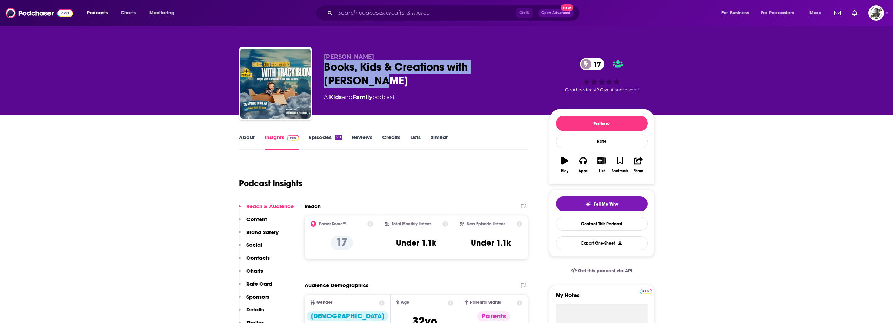
drag, startPoint x: 325, startPoint y: 68, endPoint x: 534, endPoint y: 71, distance: 208.2
click at [534, 71] on div "Books, Kids & Creations with [PERSON_NAME] 17" at bounding box center [431, 73] width 214 height 27
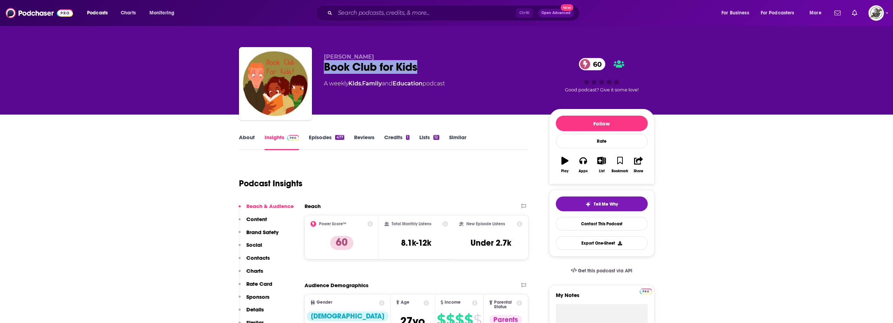
click at [435, 64] on div "[PERSON_NAME] Book Club for Kids 60 A weekly Kids , Family and Education podcas…" at bounding box center [447, 85] width 416 height 76
drag, startPoint x: 323, startPoint y: 57, endPoint x: 377, endPoint y: 56, distance: 54.1
click at [377, 56] on div "[PERSON_NAME] Book Club for Kids 60 A weekly Kids , Family and Education podcas…" at bounding box center [447, 85] width 416 height 76
copy span "[PERSON_NAME]"
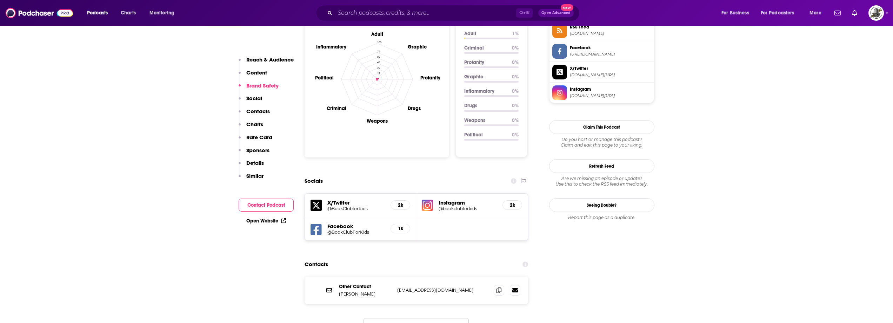
scroll to position [702, 0]
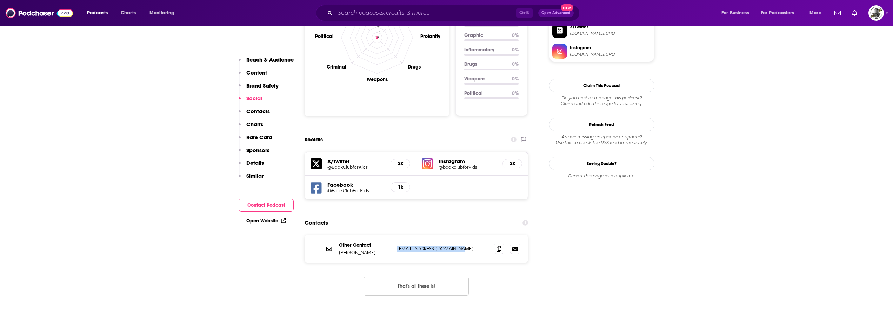
drag, startPoint x: 396, startPoint y: 223, endPoint x: 458, endPoint y: 221, distance: 62.5
click at [458, 235] on div "Other Contact Kitty Felde kitty@bookclubforkids.org kitty@bookclubforkids.org" at bounding box center [417, 248] width 224 height 27
copy p "kitty@bookclubforkids.org"
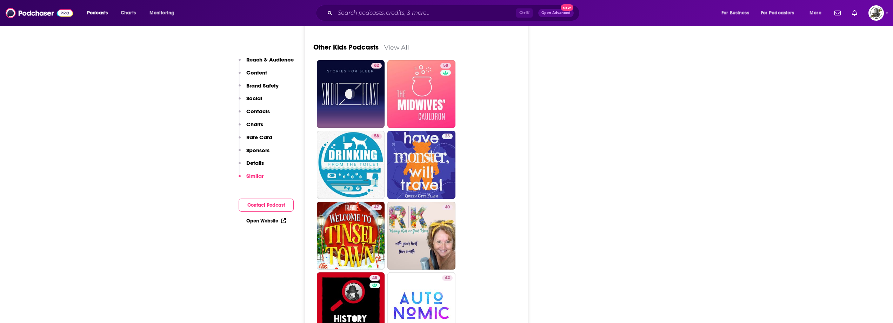
scroll to position [2387, 0]
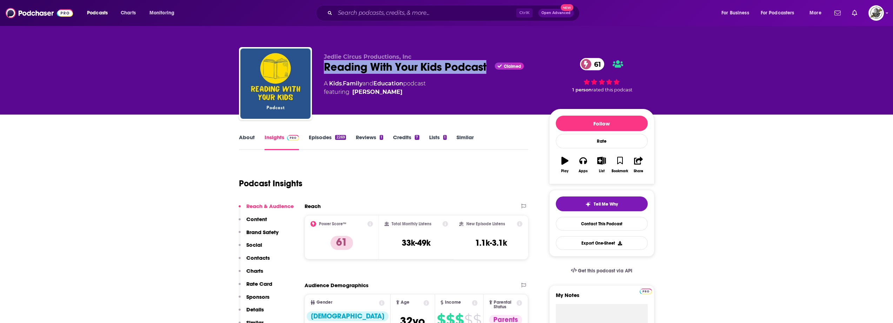
drag, startPoint x: 326, startPoint y: 67, endPoint x: 487, endPoint y: 74, distance: 160.9
click at [487, 74] on div "Jedlie Circus Productions, Inc Reading With Your Kids Podcast Claimed 61 A Kids…" at bounding box center [431, 81] width 214 height 56
copy h2 "Reading With Your Kids Podcast"
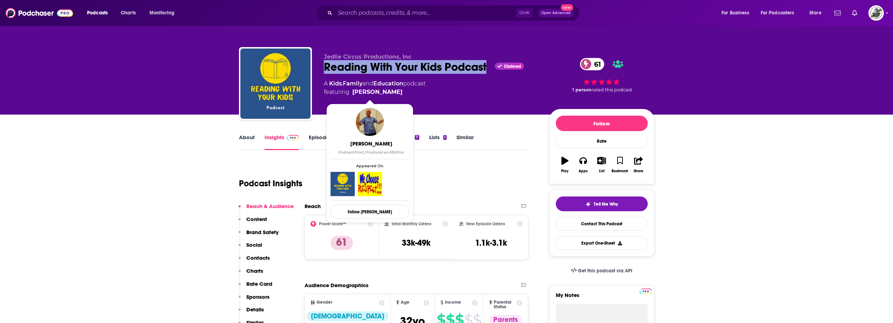
drag, startPoint x: 394, startPoint y: 92, endPoint x: 388, endPoint y: 94, distance: 6.0
click at [388, 94] on span "featuring [PERSON_NAME]" at bounding box center [375, 92] width 102 height 8
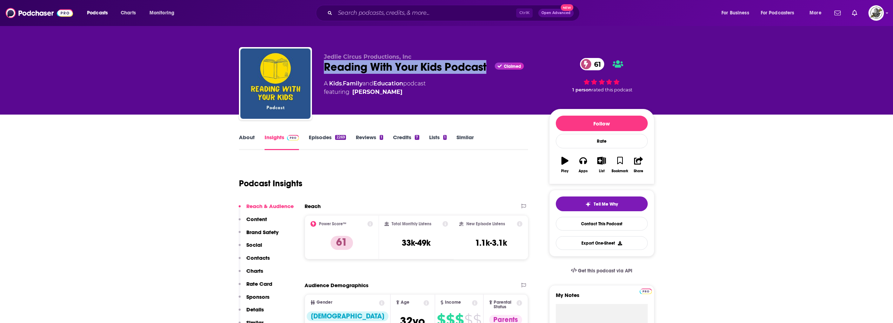
copy span "[PERSON_NAME]"
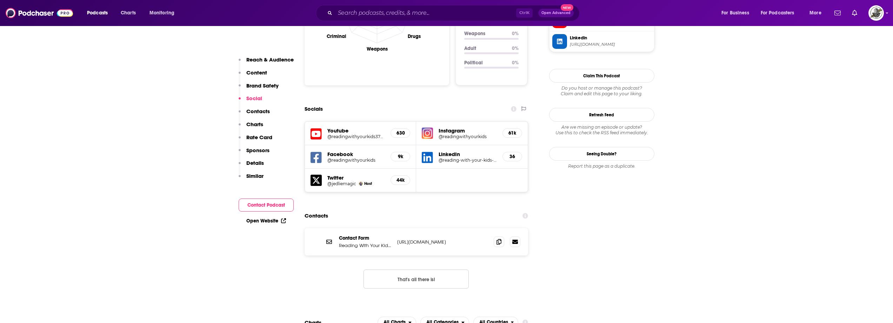
scroll to position [737, 0]
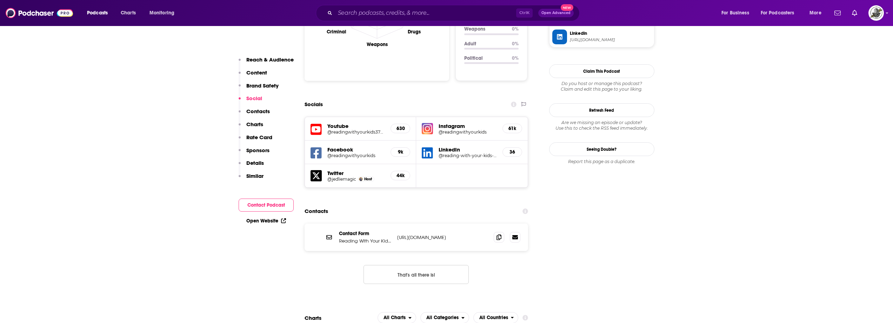
click at [319, 147] on icon at bounding box center [316, 152] width 11 height 11
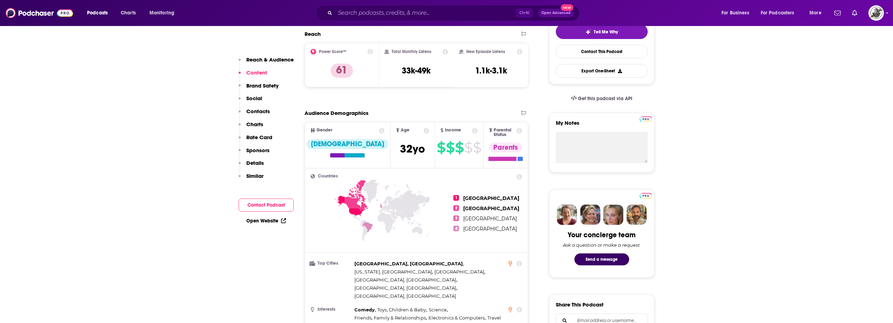
scroll to position [0, 0]
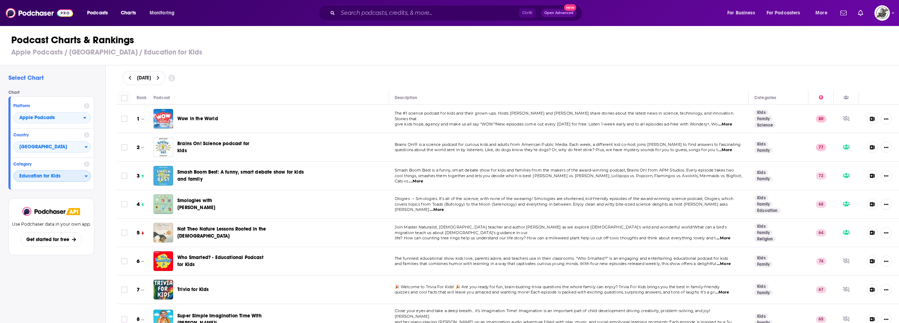
click at [84, 177] on span "Education for Kids" at bounding box center [49, 176] width 71 height 12
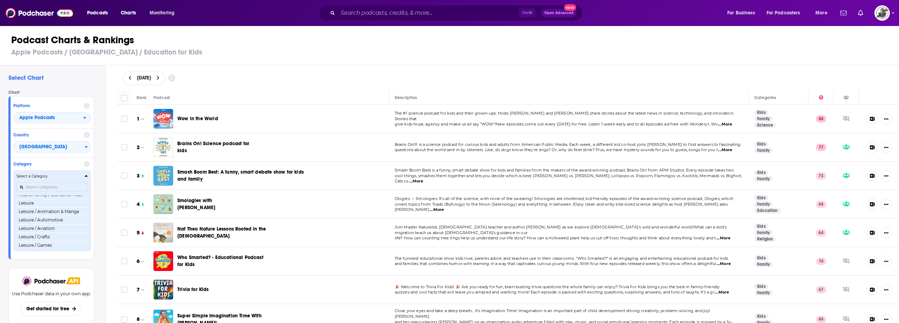
scroll to position [317, 0]
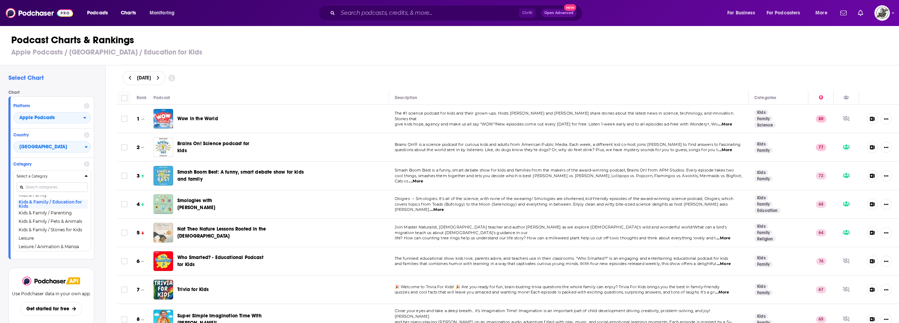
click at [326, 75] on div "September 8, 2025" at bounding box center [508, 78] width 771 height 14
click at [398, 12] on input "Search podcasts, credits, & more..." at bounding box center [428, 12] width 181 height 11
click at [493, 17] on input "Search podcasts, credits, & more..." at bounding box center [428, 12] width 181 height 11
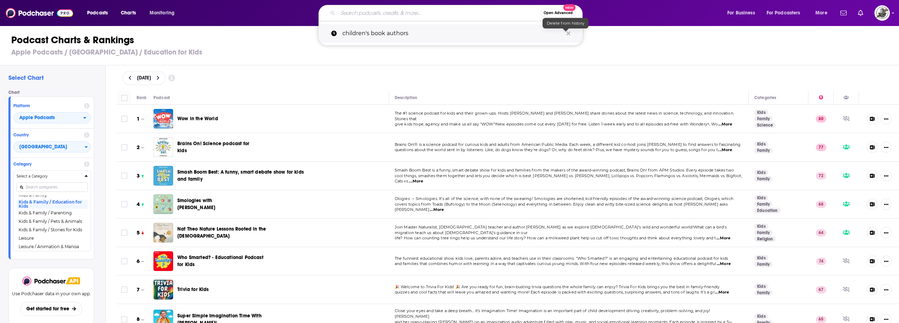
click at [568, 34] on icon "Search podcasts, credits, & more..." at bounding box center [568, 33] width 4 height 4
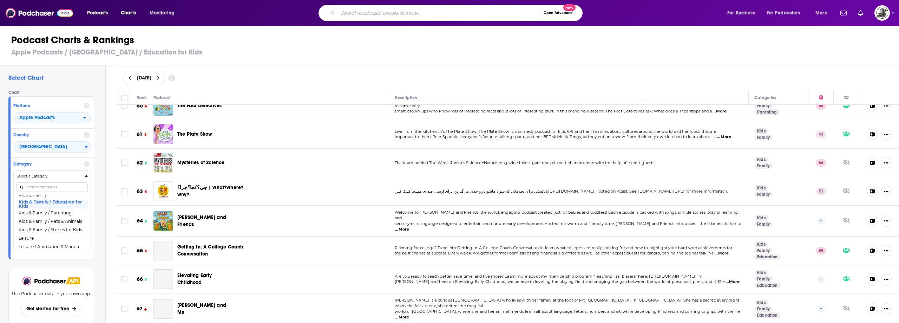
scroll to position [1720, 0]
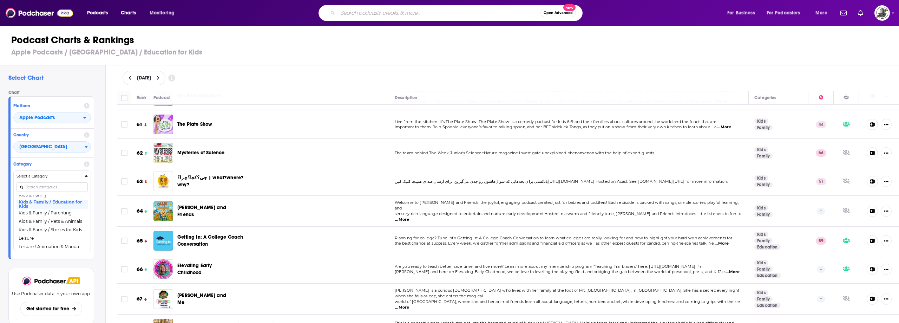
click at [454, 53] on h3 "Apple Podcasts / United States / Education for Kids" at bounding box center [452, 52] width 882 height 9
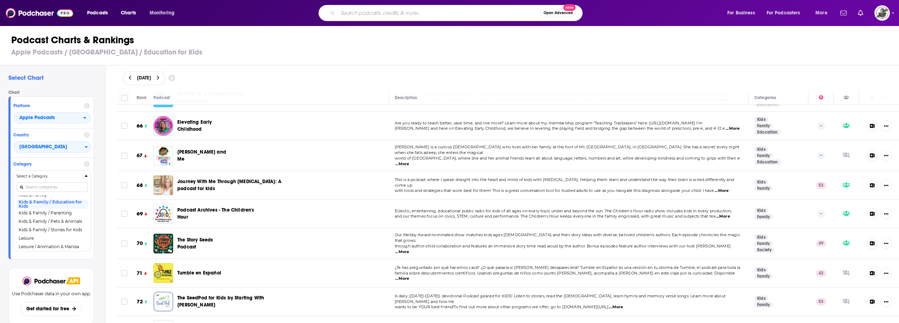
scroll to position [1860, 0]
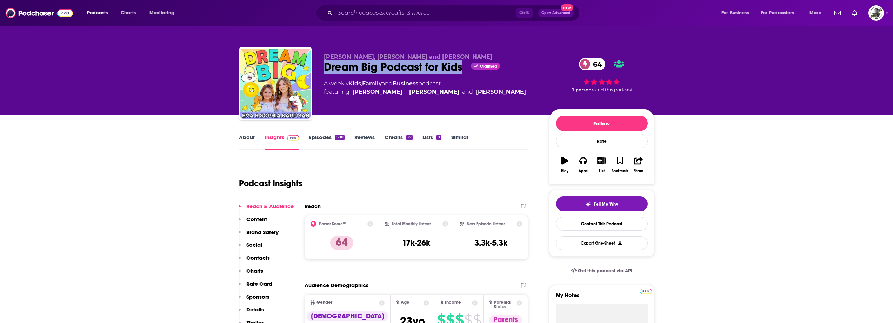
drag, startPoint x: 325, startPoint y: 71, endPoint x: 462, endPoint y: 72, distance: 137.6
click at [462, 72] on div "Dream Big Podcast for Kids Claimed 64" at bounding box center [431, 67] width 214 height 14
copy h2 "Dream Big Podcast for Kids"
drag, startPoint x: 323, startPoint y: 59, endPoint x: 430, endPoint y: 58, distance: 106.7
click at [430, 58] on div "[PERSON_NAME], [PERSON_NAME] and [PERSON_NAME] Dream Big Podcast for Kids Claim…" at bounding box center [447, 85] width 416 height 76
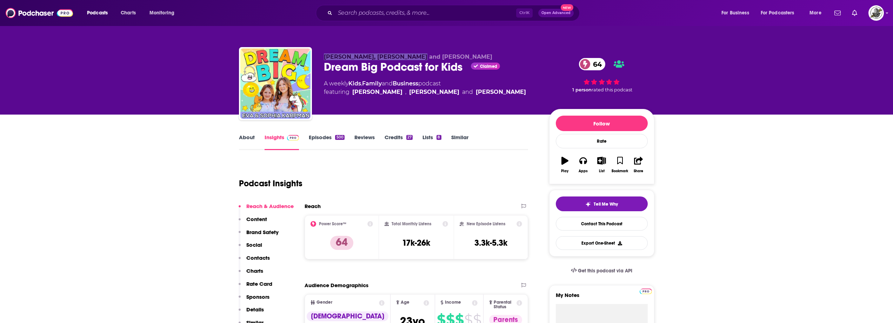
copy span "[PERSON_NAME], [PERSON_NAME] and [PERSON_NAME]"
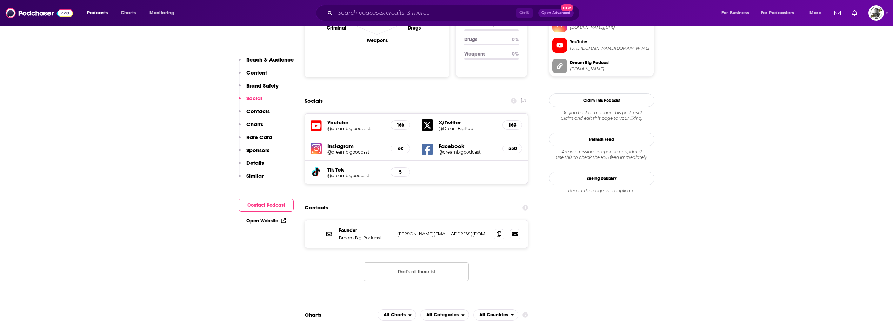
scroll to position [772, 0]
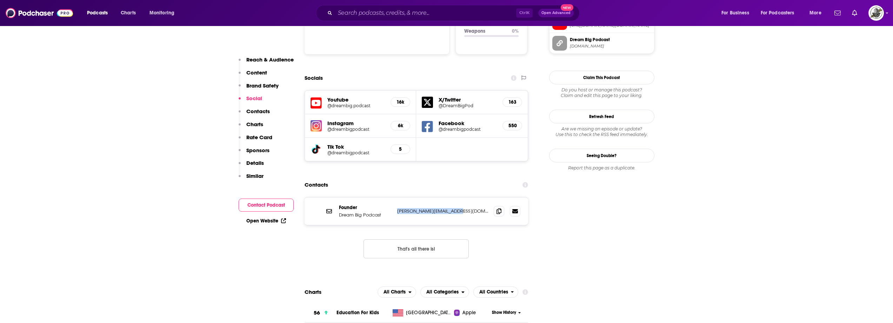
drag, startPoint x: 397, startPoint y: 185, endPoint x: 476, endPoint y: 185, distance: 78.6
click at [476, 208] on p "olga@dreambigpodcast.com" at bounding box center [442, 211] width 91 height 6
copy p "olga@dreambigpodcast.com"
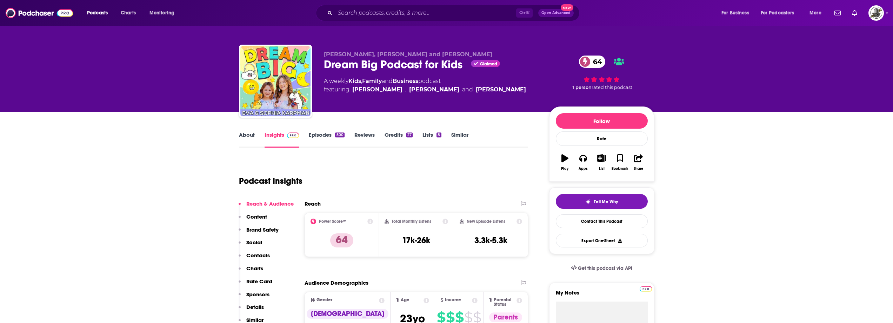
scroll to position [0, 0]
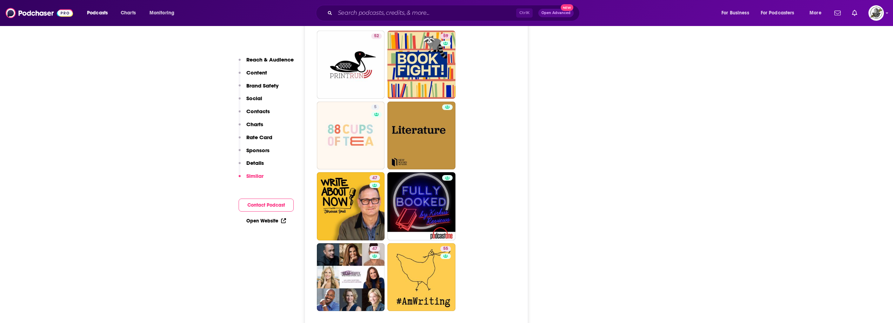
scroll to position [2001, 0]
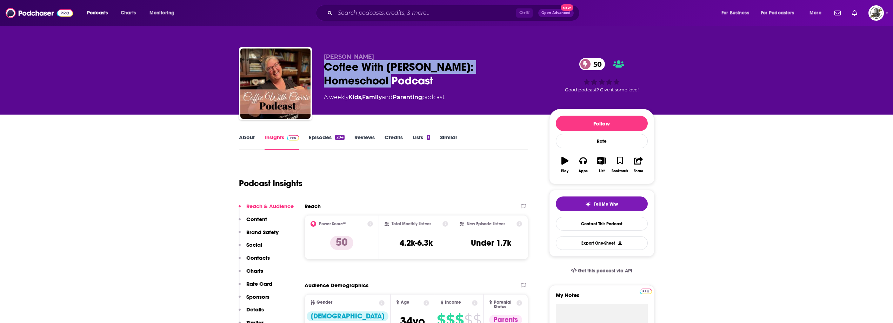
drag, startPoint x: 323, startPoint y: 68, endPoint x: 394, endPoint y: 75, distance: 71.3
click at [394, 75] on div "Carrie De Francisco Coffee With Carrie: Homeschool Podcast 50 A weekly Kids , F…" at bounding box center [447, 85] width 416 height 76
copy h2 "Coffee With Carrie: Homeschool Podcast"
drag, startPoint x: 324, startPoint y: 56, endPoint x: 410, endPoint y: 54, distance: 86.4
click at [410, 54] on p "Carrie De Francisco" at bounding box center [431, 56] width 214 height 7
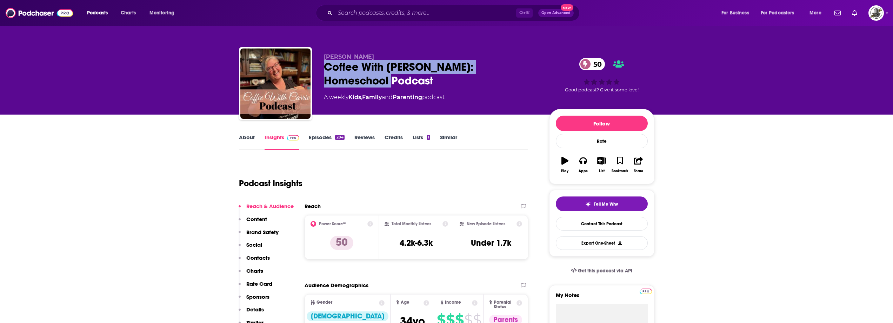
copy span "Carrie De Francisco"
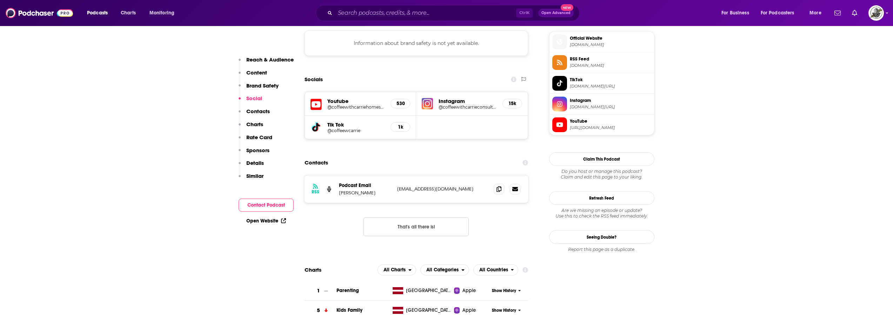
scroll to position [632, 0]
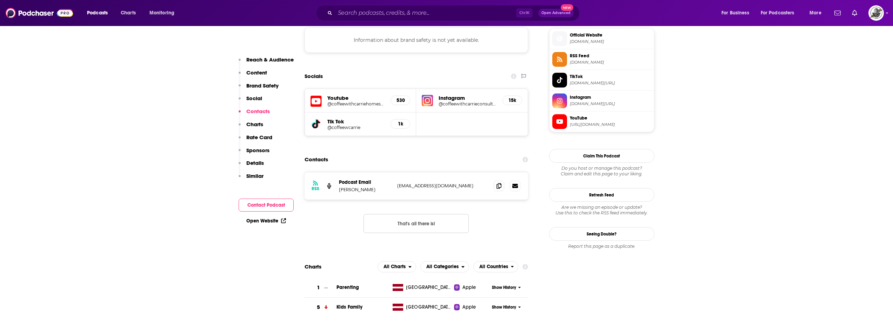
drag, startPoint x: 397, startPoint y: 159, endPoint x: 491, endPoint y: 161, distance: 93.7
click at [491, 172] on div "RSS Podcast Email Carrie De Francisco coffeewithcarriehomeschool@gmail.com coff…" at bounding box center [417, 185] width 224 height 27
copy p "coffeewithcarriehomeschool@gmail.com"
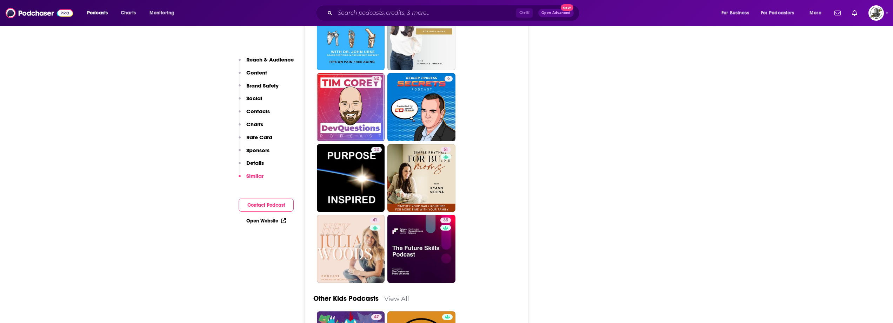
scroll to position [1896, 0]
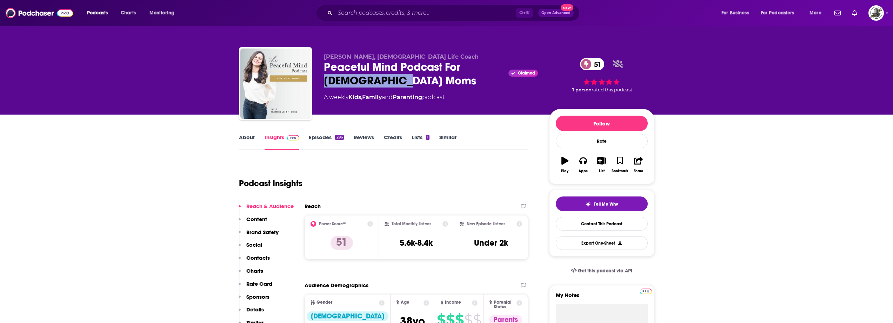
drag, startPoint x: 331, startPoint y: 72, endPoint x: 355, endPoint y: 79, distance: 25.0
click at [416, 85] on div "Peaceful Mind Podcast For Catholic Moms Claimed 51" at bounding box center [431, 73] width 214 height 27
click at [355, 79] on div "Peaceful Mind Podcast For Catholic Moms Claimed 51" at bounding box center [431, 73] width 214 height 27
drag, startPoint x: 327, startPoint y: 71, endPoint x: 427, endPoint y: 84, distance: 100.9
click at [427, 84] on div "Peaceful Mind Podcast For Catholic Moms Claimed 51" at bounding box center [431, 73] width 214 height 27
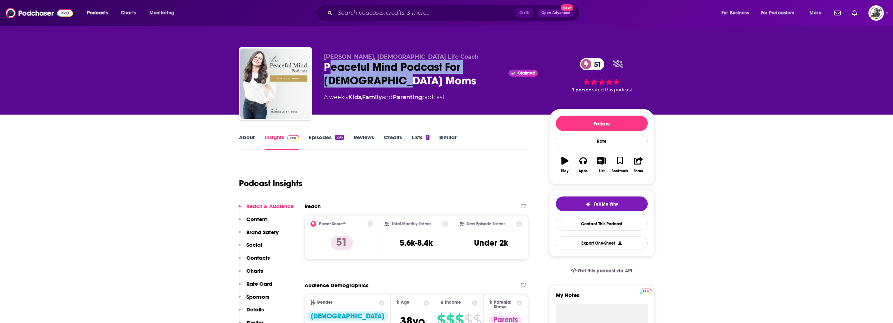
click at [335, 73] on div "Peaceful Mind Podcast For Catholic Moms Claimed 51" at bounding box center [431, 73] width 214 height 27
drag, startPoint x: 322, startPoint y: 70, endPoint x: 421, endPoint y: 82, distance: 100.4
click at [421, 82] on div "Danielle Thienel, Catholic Life Coach Peaceful Mind Podcast For Catholic Moms C…" at bounding box center [447, 85] width 416 height 76
copy h2 "Peaceful Mind Podcast For Catholic Moms"
click at [326, 69] on div "Peaceful Mind Podcast For Catholic Moms Claimed 51" at bounding box center [431, 73] width 214 height 27
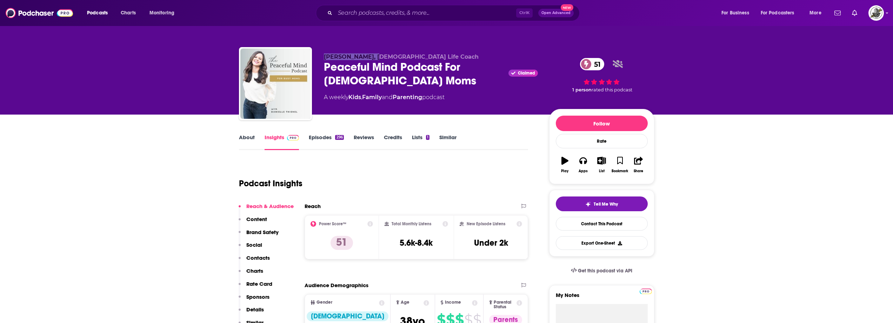
drag, startPoint x: 322, startPoint y: 57, endPoint x: 372, endPoint y: 55, distance: 49.5
click at [372, 55] on div "Danielle Thienel, Catholic Life Coach Peaceful Mind Podcast For Catholic Moms C…" at bounding box center [447, 85] width 416 height 76
copy span "Danielle Thienel"
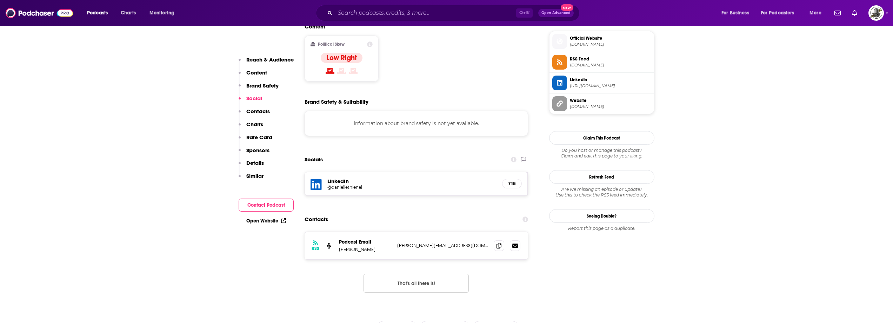
scroll to position [562, 0]
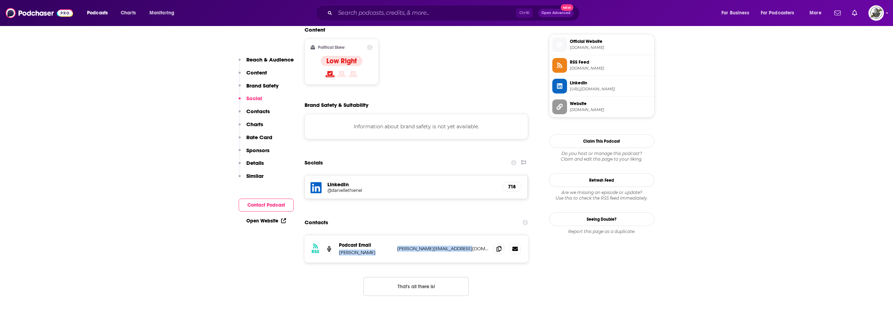
drag, startPoint x: 394, startPoint y: 204, endPoint x: 463, endPoint y: 212, distance: 69.2
click at [463, 235] on div "RSS Podcast Email Danielle Thienel danielle@daniellethienel.com danielle@daniel…" at bounding box center [417, 248] width 224 height 27
click at [441, 245] on p "danielle@daniellethienel.com" at bounding box center [442, 248] width 91 height 6
drag, startPoint x: 396, startPoint y: 203, endPoint x: 473, endPoint y: 207, distance: 77.0
click at [473, 235] on div "RSS Podcast Email Danielle Thienel danielle@daniellethienel.com danielle@daniel…" at bounding box center [417, 248] width 224 height 27
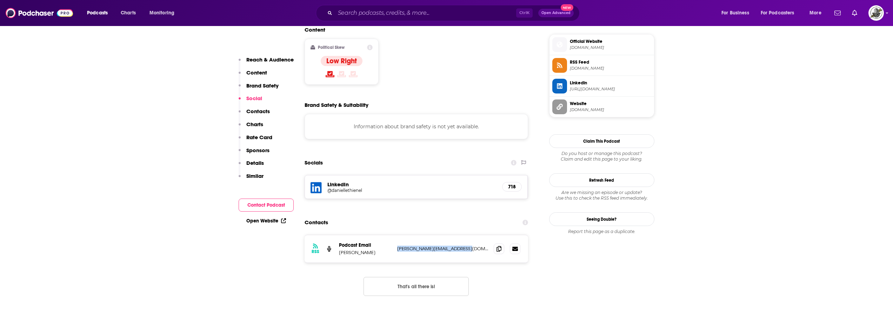
copy p "danielle@daniellethienel.com"
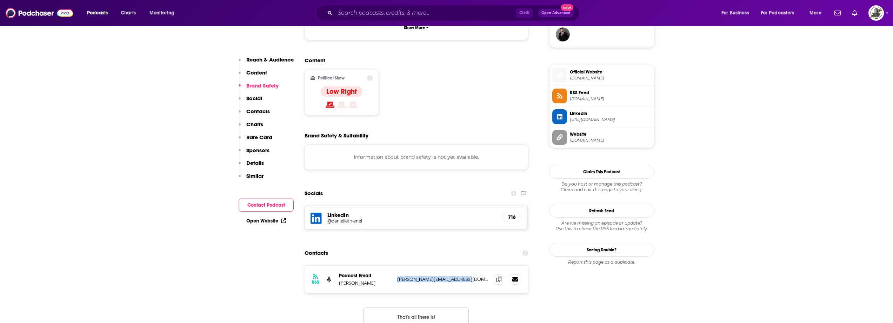
scroll to position [456, 0]
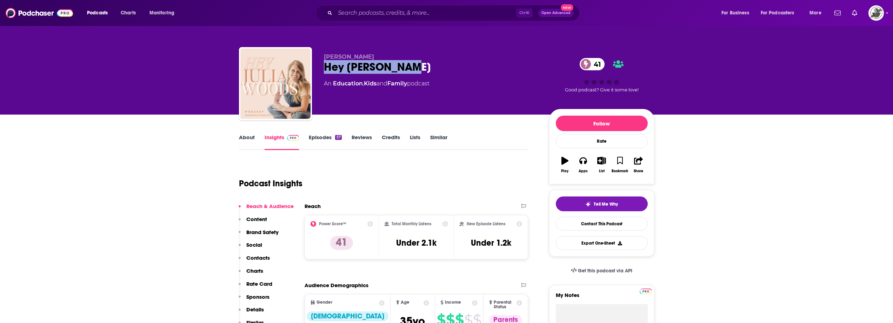
drag, startPoint x: 321, startPoint y: 66, endPoint x: 445, endPoint y: 65, distance: 123.6
click at [445, 65] on div "[PERSON_NAME] Hey [PERSON_NAME] 41 An Education , Kids and Family podcast 41 Go…" at bounding box center [447, 85] width 416 height 76
copy h2 "Hey [PERSON_NAME]"
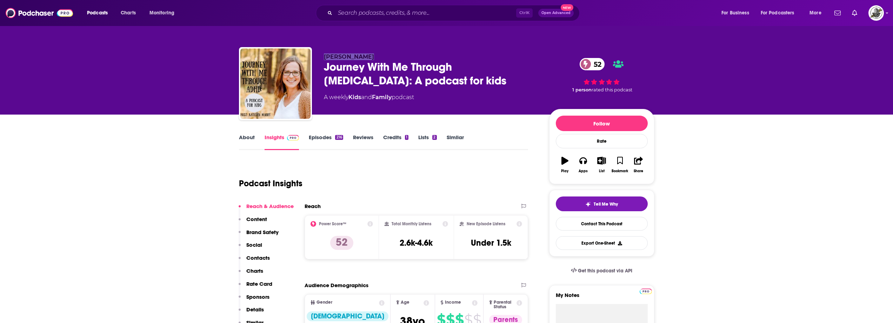
drag, startPoint x: 322, startPoint y: 58, endPoint x: 399, endPoint y: 55, distance: 76.6
click at [399, 55] on div "[PERSON_NAME] Journey With Me Through [MEDICAL_DATA]: A podcast for kids 52 A w…" at bounding box center [447, 85] width 416 height 76
copy span "[PERSON_NAME]"
click at [328, 74] on div "Journey With Me Through [MEDICAL_DATA]: A podcast for kids 52" at bounding box center [431, 73] width 214 height 27
drag, startPoint x: 329, startPoint y: 73, endPoint x: 484, endPoint y: 67, distance: 154.6
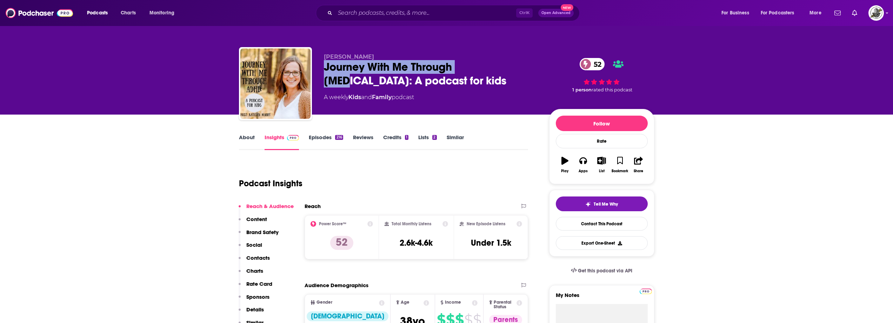
click at [484, 67] on div "[PERSON_NAME] Journey With Me Through [MEDICAL_DATA]: A podcast for kids 52 A w…" at bounding box center [447, 85] width 416 height 76
copy h2 "Journey With Me Through [MEDICAL_DATA]"
click at [475, 138] on div "About Insights Episodes 216 Reviews Credits 1 Lists 2 Similar" at bounding box center [384, 141] width 290 height 17
drag, startPoint x: 374, startPoint y: 53, endPoint x: 314, endPoint y: 58, distance: 59.5
click at [314, 58] on div "[PERSON_NAME] Journey With Me Through [MEDICAL_DATA]: A podcast for kids 52 A w…" at bounding box center [447, 85] width 416 height 76
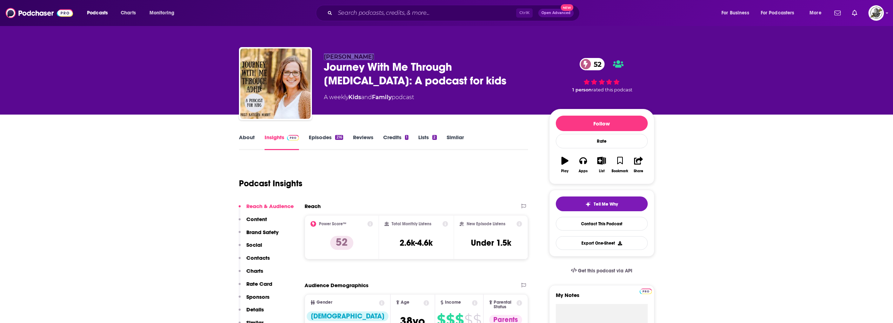
copy span "[PERSON_NAME]"
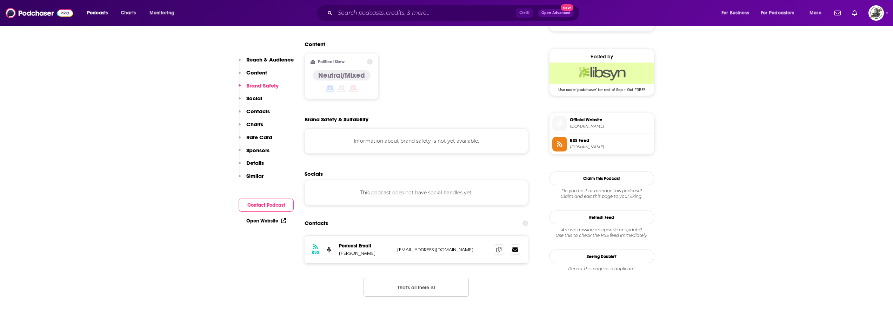
scroll to position [562, 0]
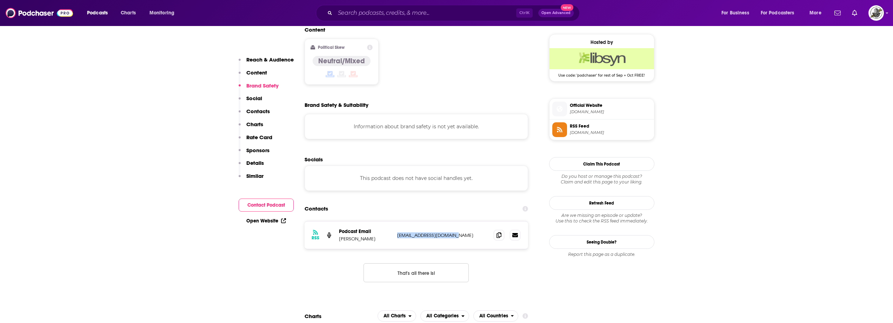
drag, startPoint x: 397, startPoint y: 195, endPoint x: 469, endPoint y: 195, distance: 72.3
click at [469, 221] on div "RSS Podcast Email [PERSON_NAME] [EMAIL_ADDRESS][DOMAIN_NAME] [EMAIL_ADDRESS][DO…" at bounding box center [417, 234] width 224 height 27
copy div "[EMAIL_ADDRESS][DOMAIN_NAME]"
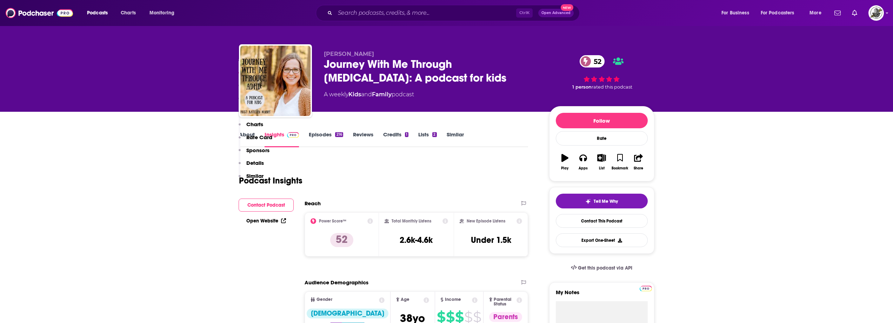
scroll to position [0, 0]
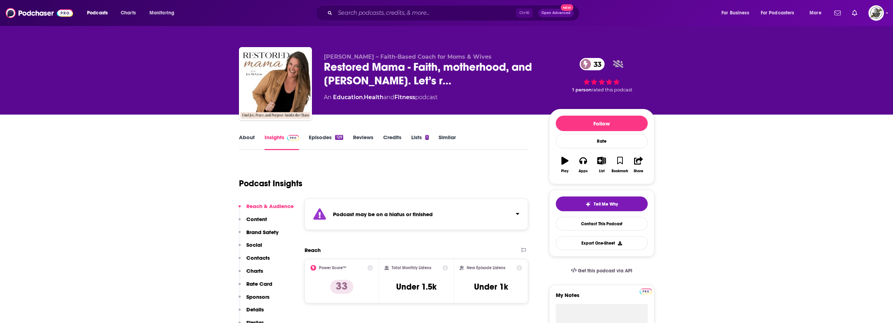
click at [441, 213] on div "Podcast may be on a hiatus or finished" at bounding box center [417, 213] width 224 height 31
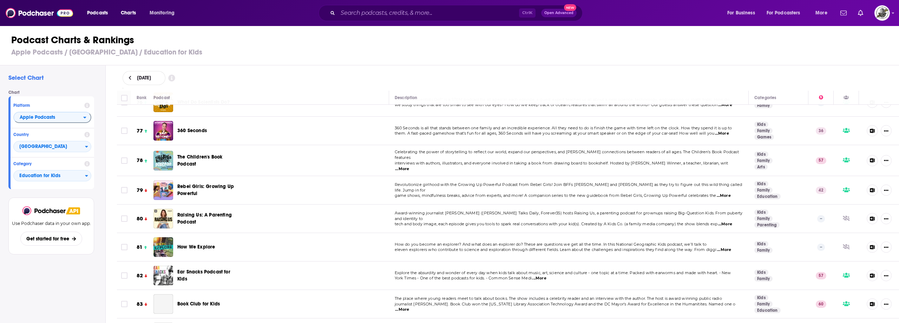
scroll to position [2176, 0]
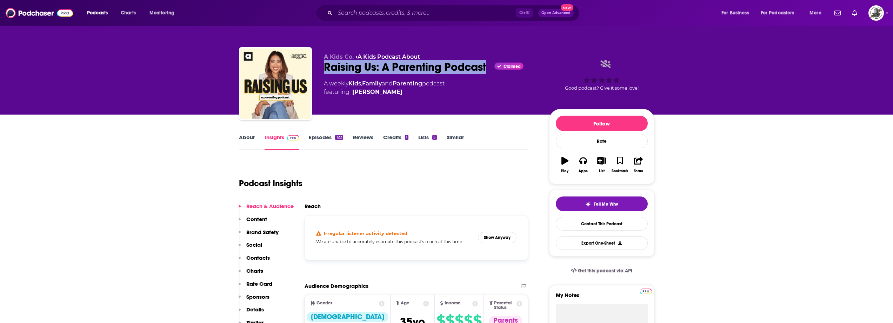
drag, startPoint x: 324, startPoint y: 68, endPoint x: 489, endPoint y: 68, distance: 165.7
click at [489, 68] on div "Raising Us: A Parenting Podcast Claimed" at bounding box center [431, 67] width 214 height 14
copy h2 "Raising Us: A Parenting Podcast"
